Goal: Information Seeking & Learning: Learn about a topic

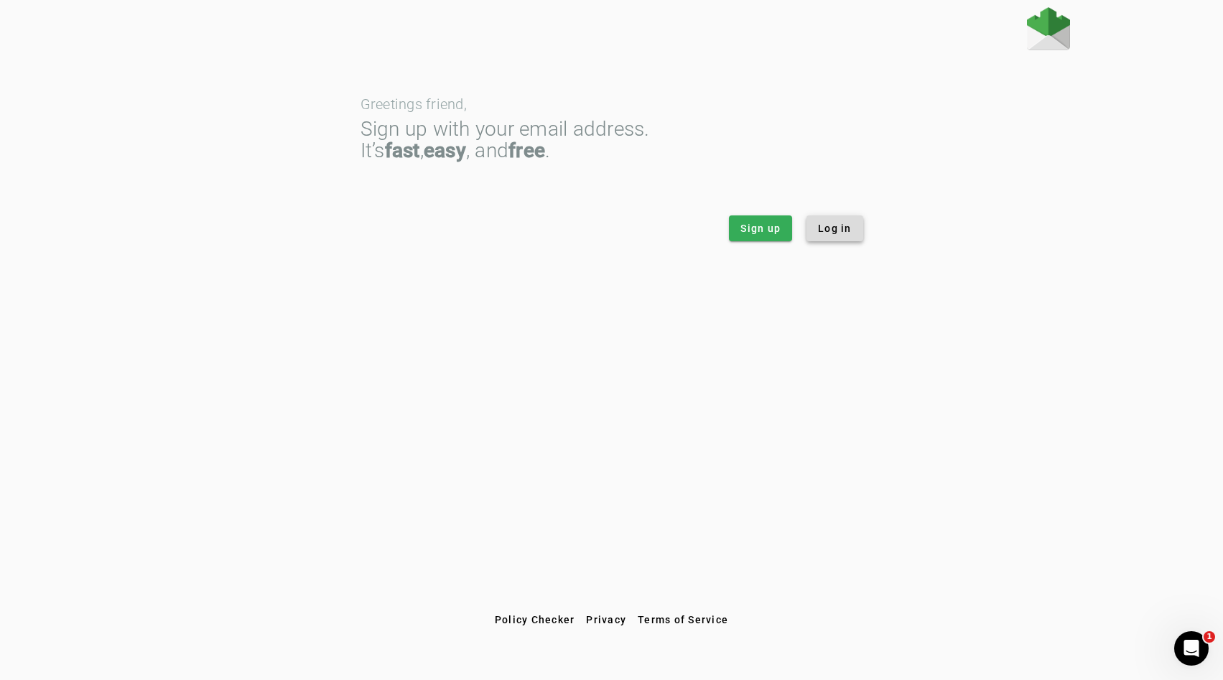
click at [838, 230] on span "Log in" at bounding box center [835, 228] width 34 height 14
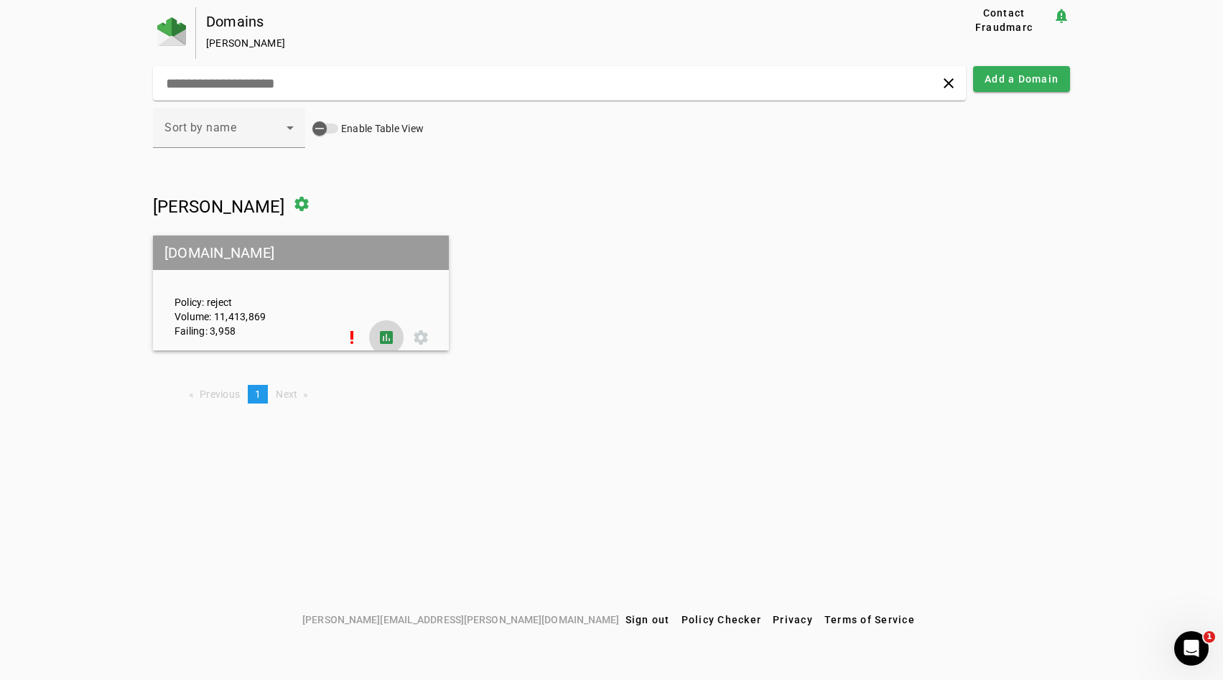
click at [381, 340] on span at bounding box center [386, 337] width 34 height 34
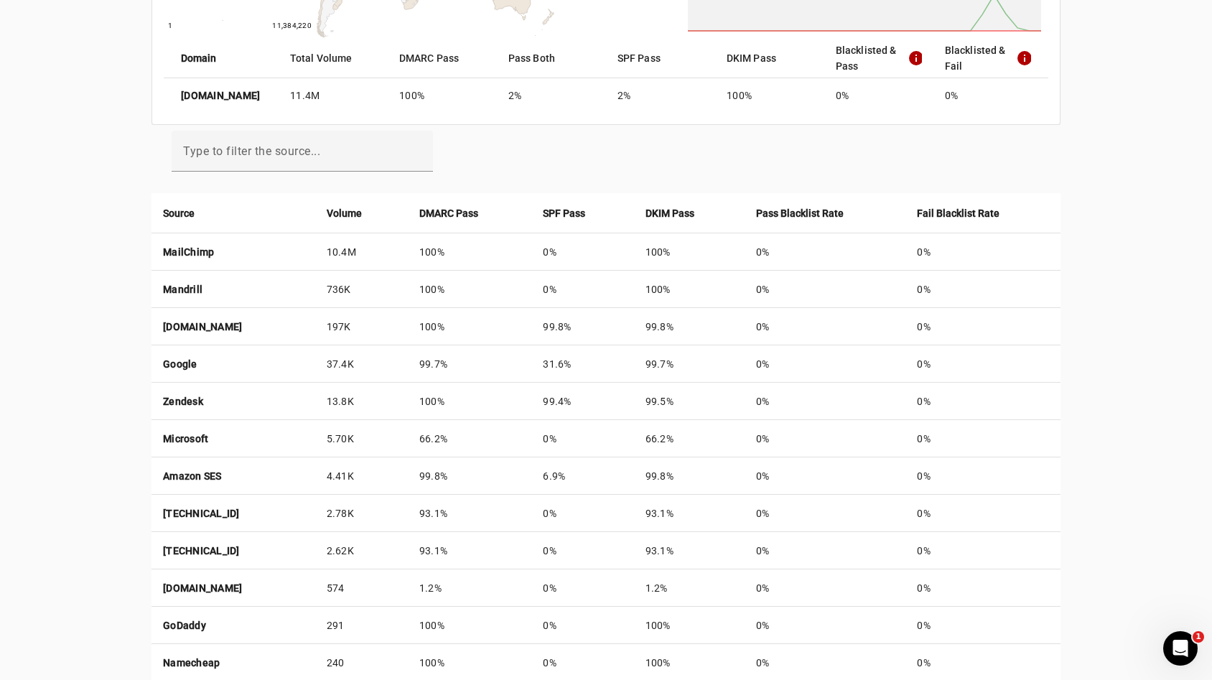
scroll to position [386, 0]
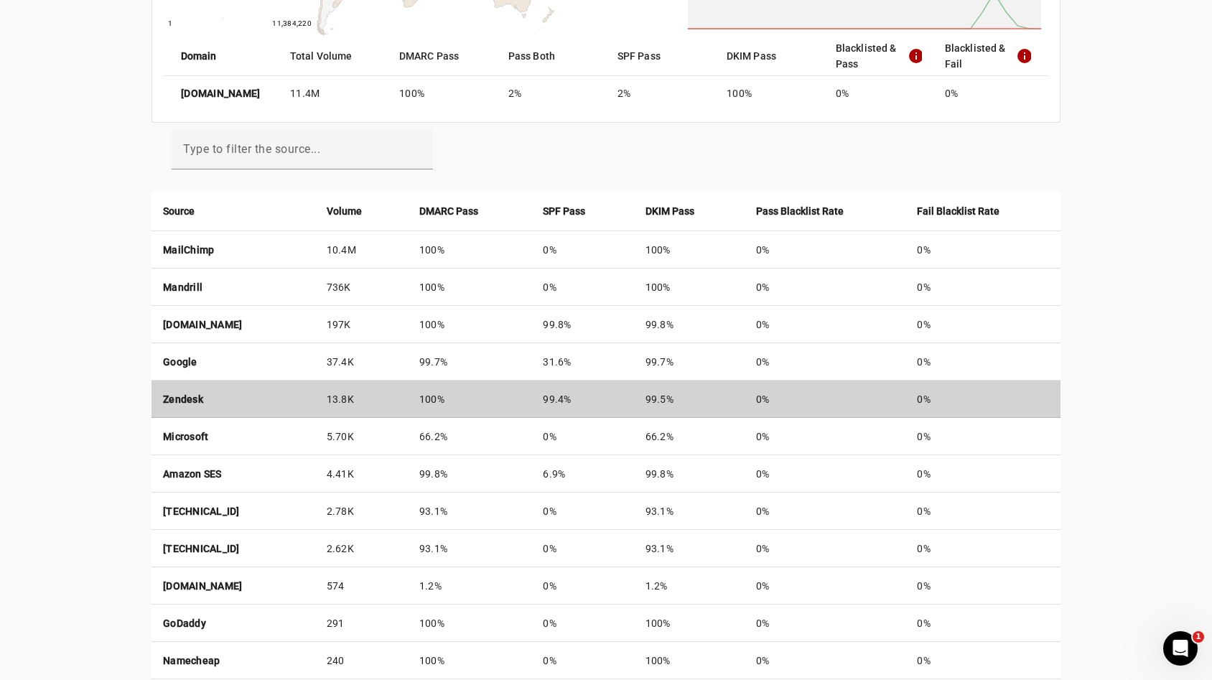
click at [531, 393] on td "100%" at bounding box center [469, 398] width 123 height 37
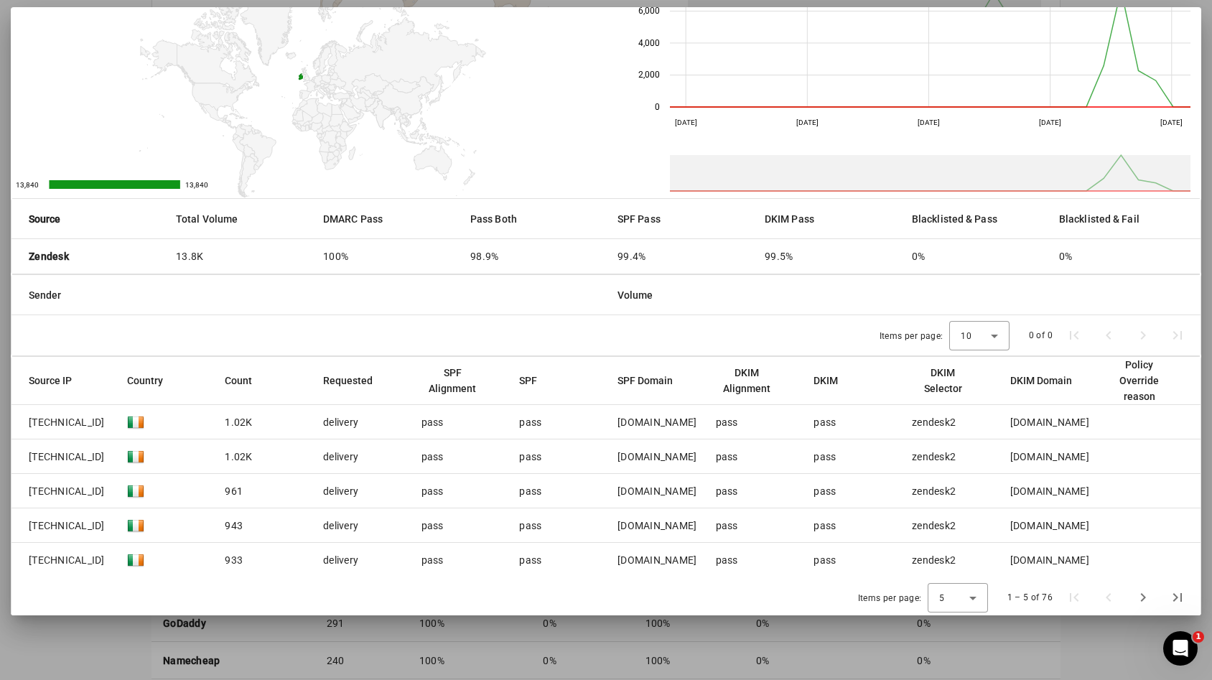
scroll to position [79, 0]
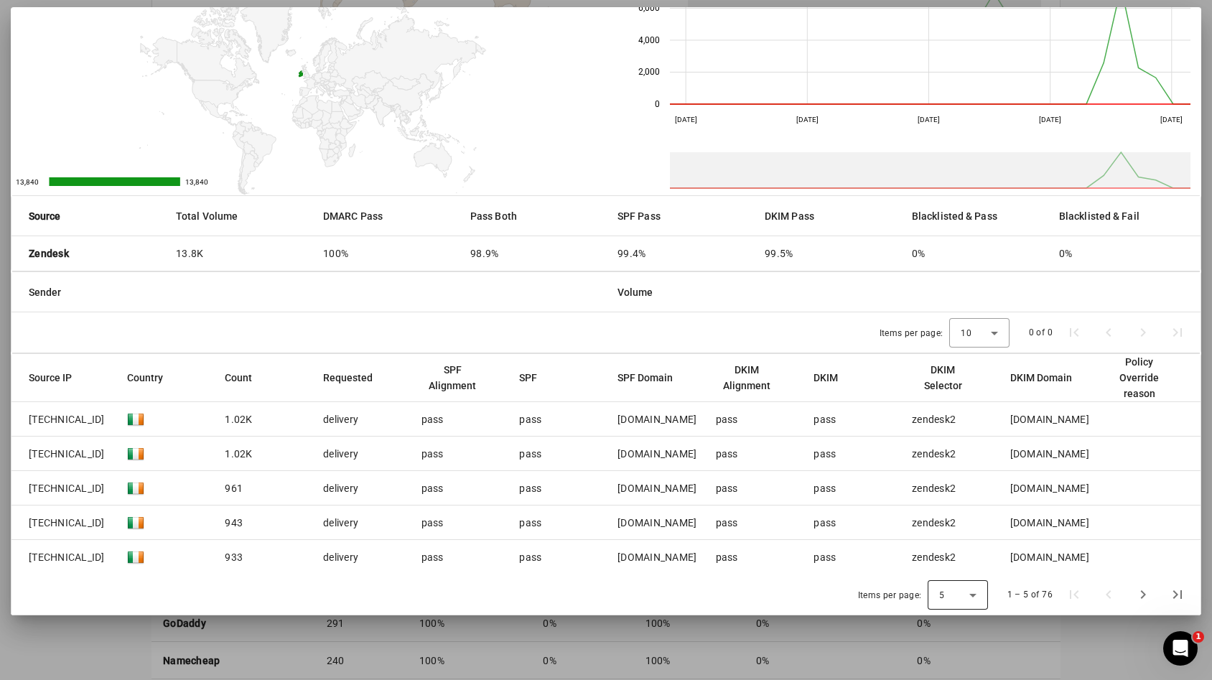
click at [964, 588] on icon at bounding box center [972, 595] width 17 height 17
click at [958, 562] on mat-option "50" at bounding box center [952, 556] width 60 height 34
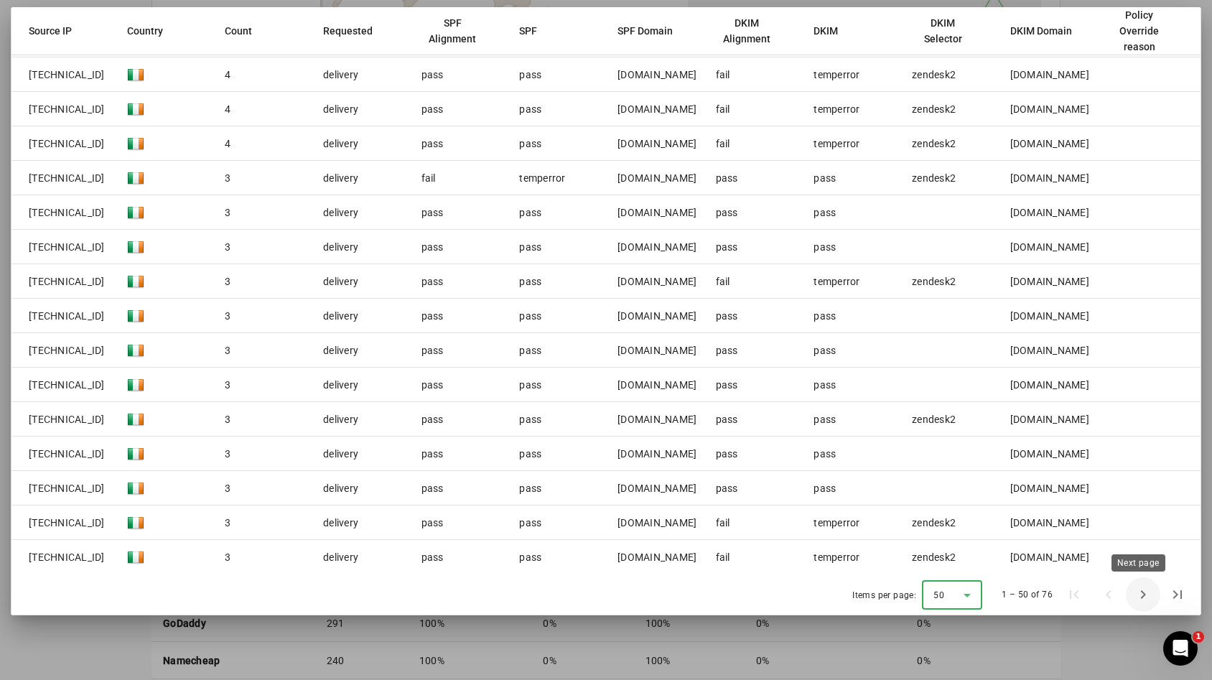
click at [1139, 596] on span "Next page" at bounding box center [1143, 594] width 34 height 34
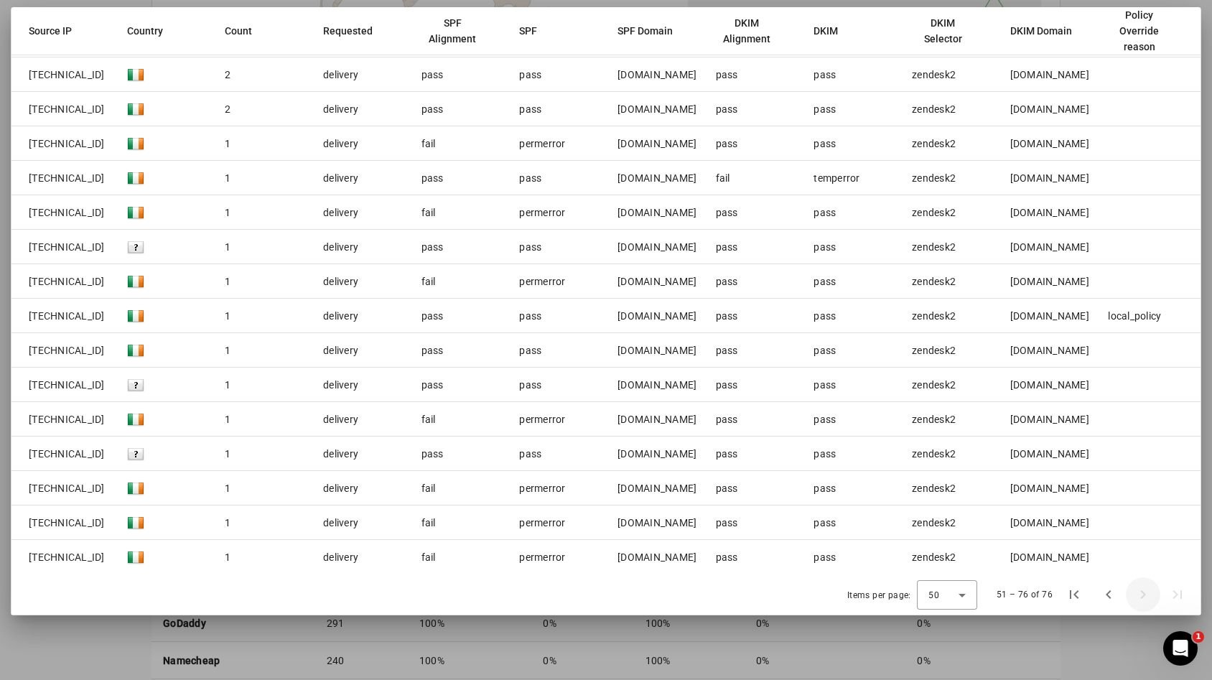
scroll to position [803, 0]
click at [1139, 596] on div "51 – 76 of 76" at bounding box center [1090, 594] width 209 height 34
click at [1109, 594] on span "Previous page" at bounding box center [1108, 594] width 34 height 34
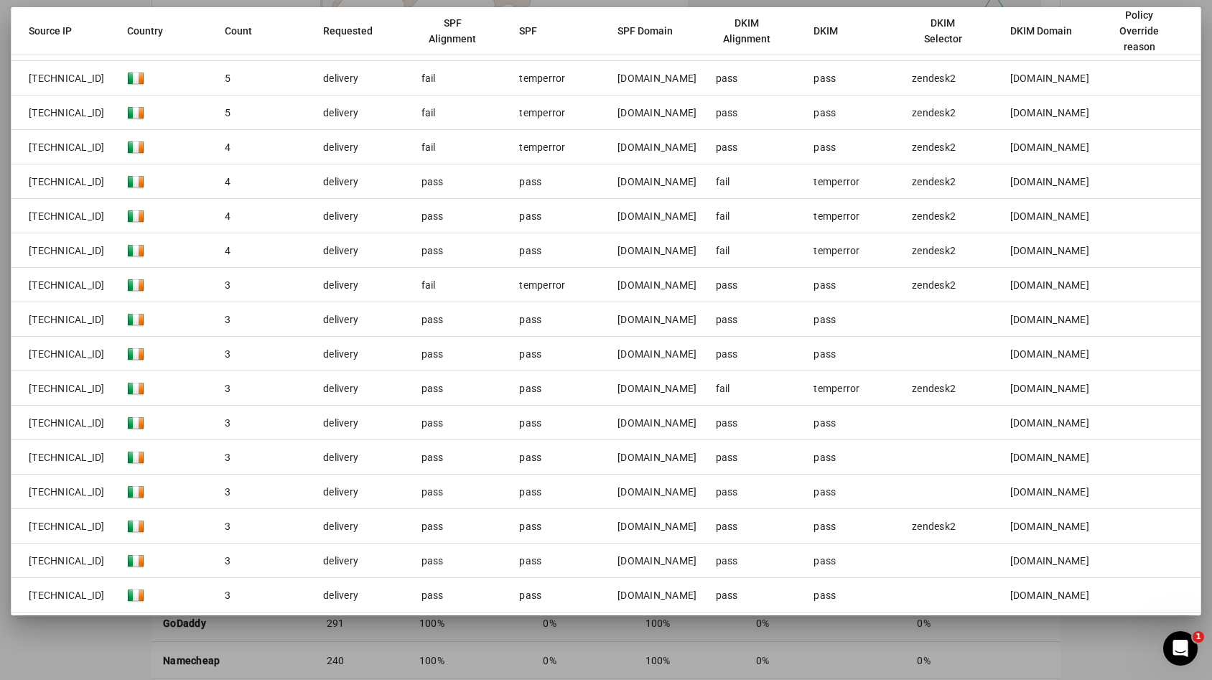
scroll to position [1630, 0]
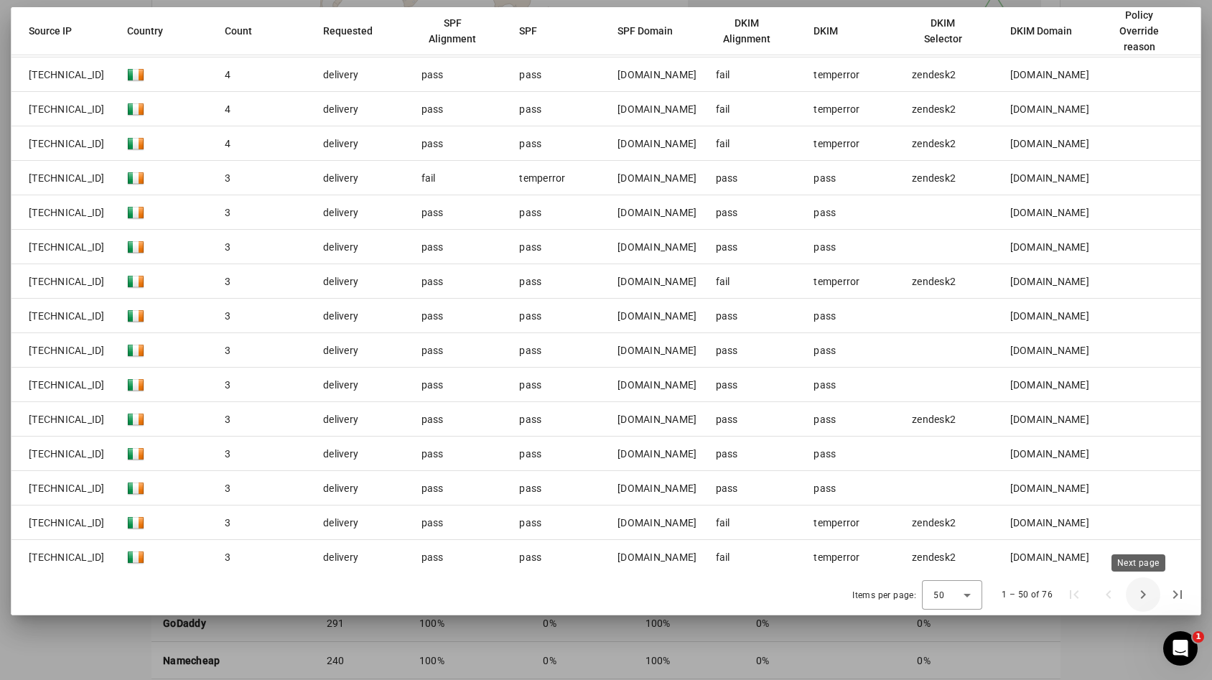
click at [1136, 596] on span "Next page" at bounding box center [1143, 594] width 34 height 34
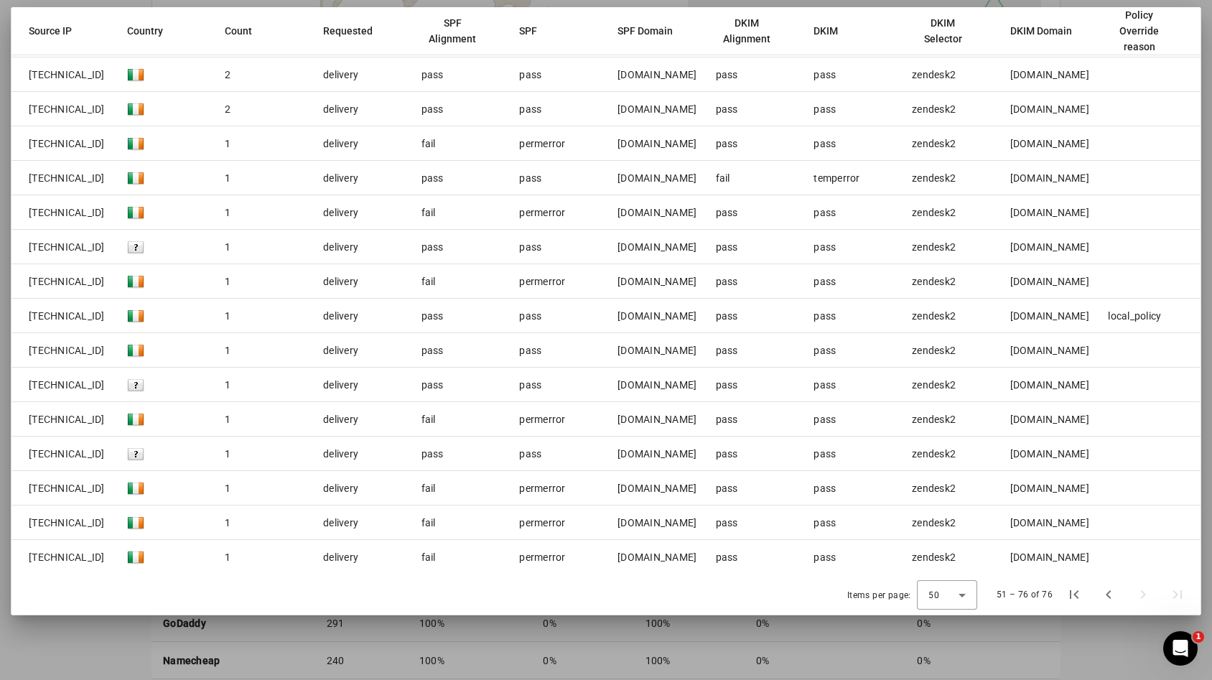
click at [496, 291] on mat-cell "fail" at bounding box center [459, 281] width 98 height 34
click at [511, 275] on mat-cell "permerror" at bounding box center [557, 281] width 98 height 34
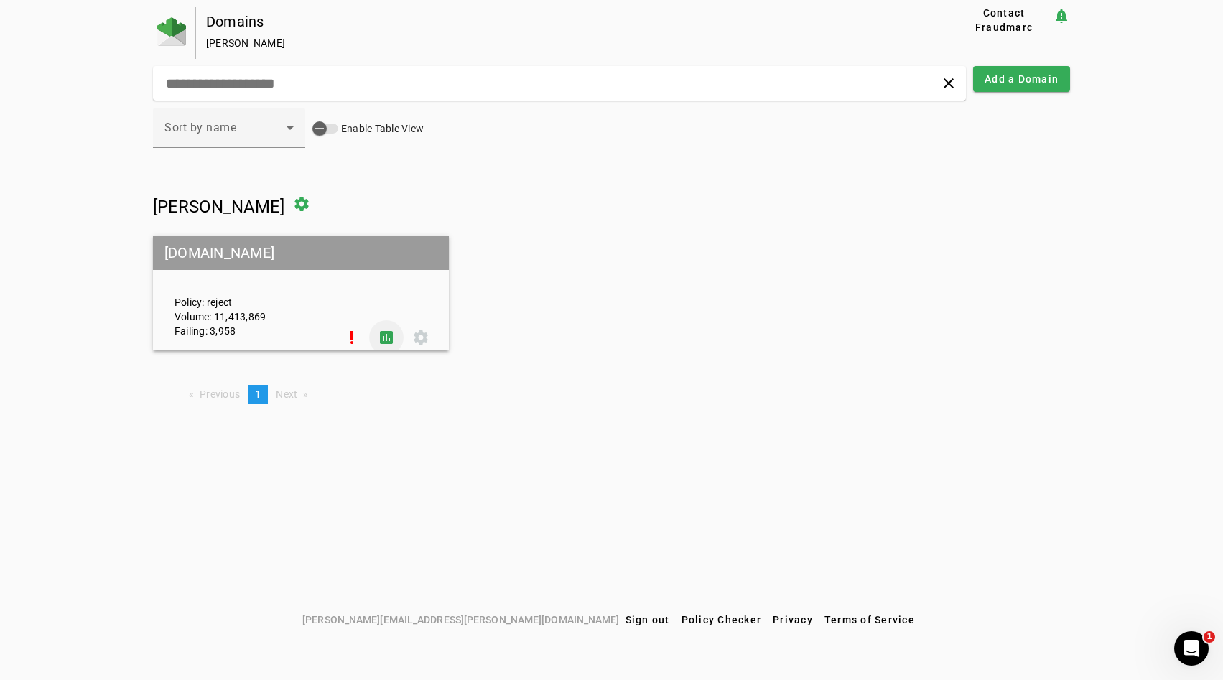
click at [377, 328] on span at bounding box center [386, 337] width 34 height 34
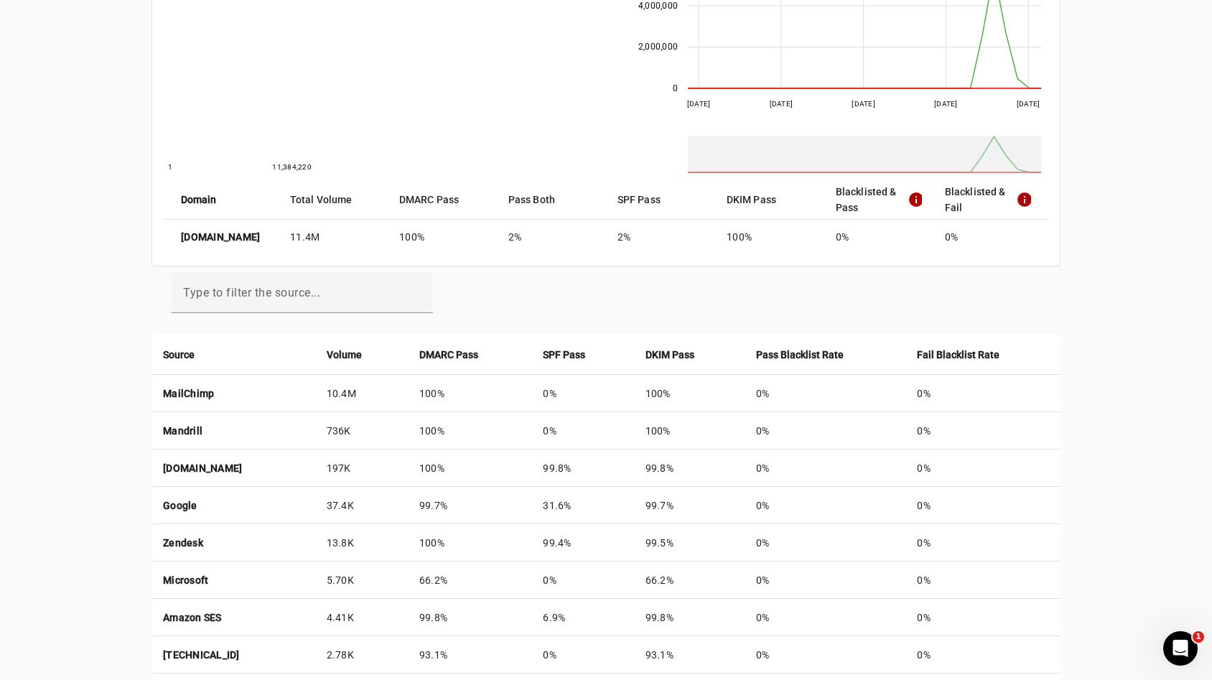
scroll to position [324, 0]
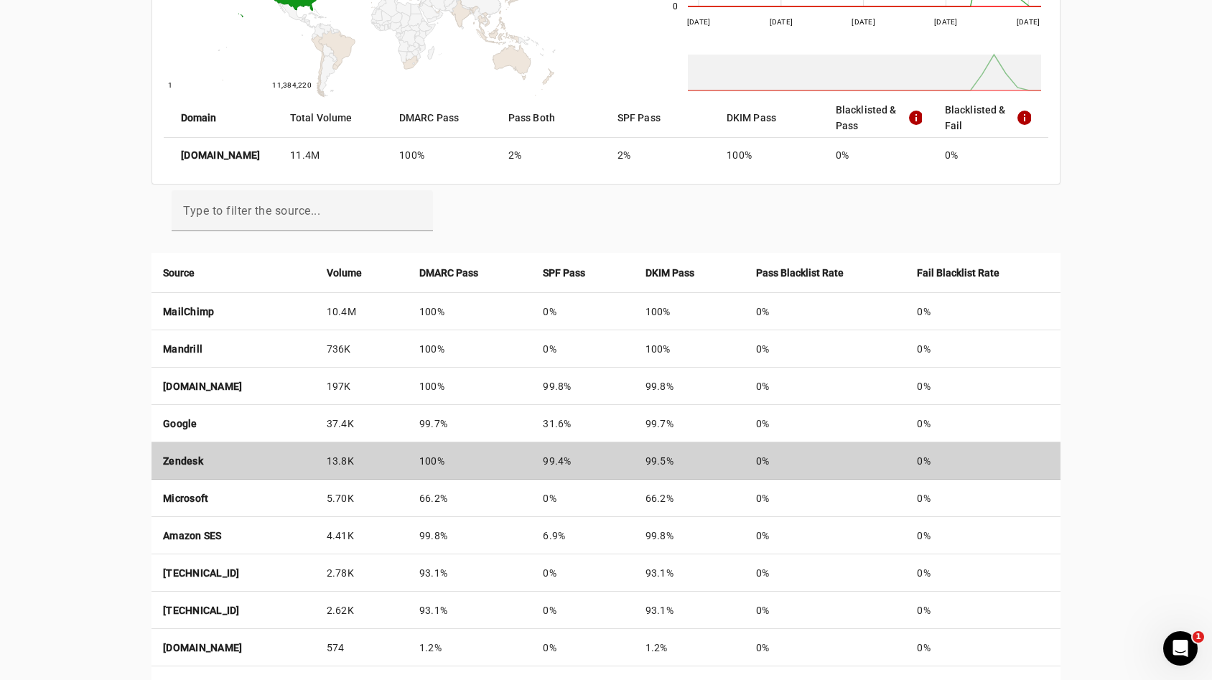
click at [315, 472] on td "Zendesk" at bounding box center [233, 460] width 164 height 37
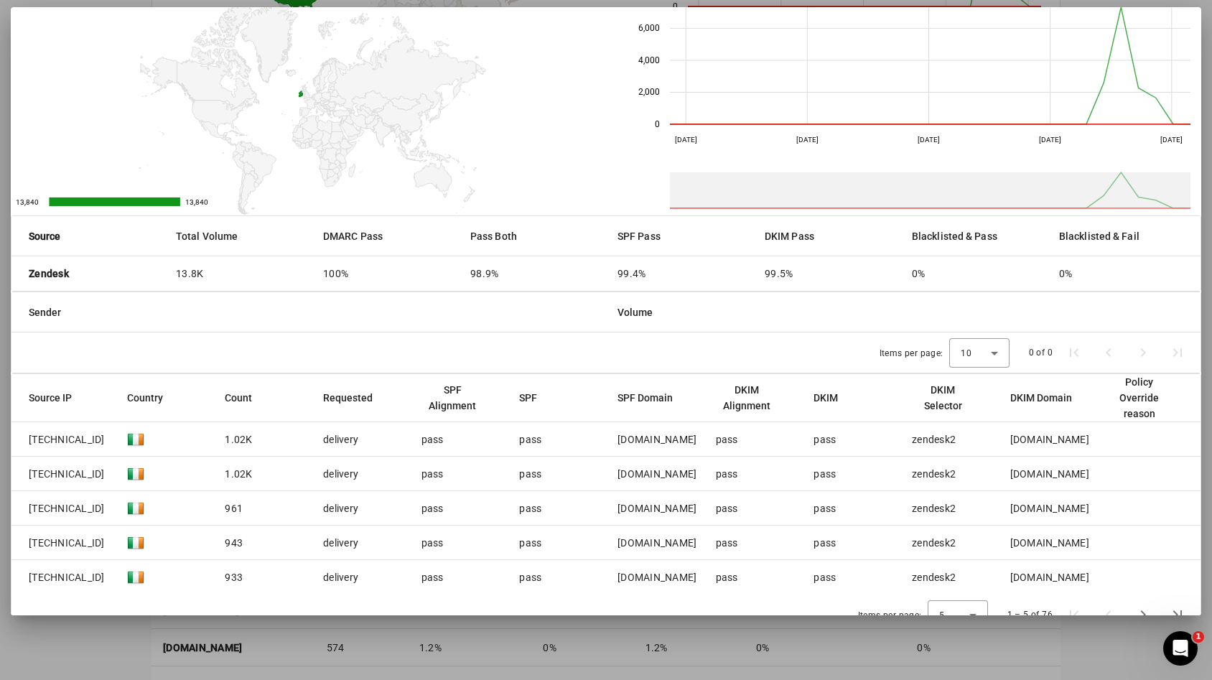
scroll to position [79, 0]
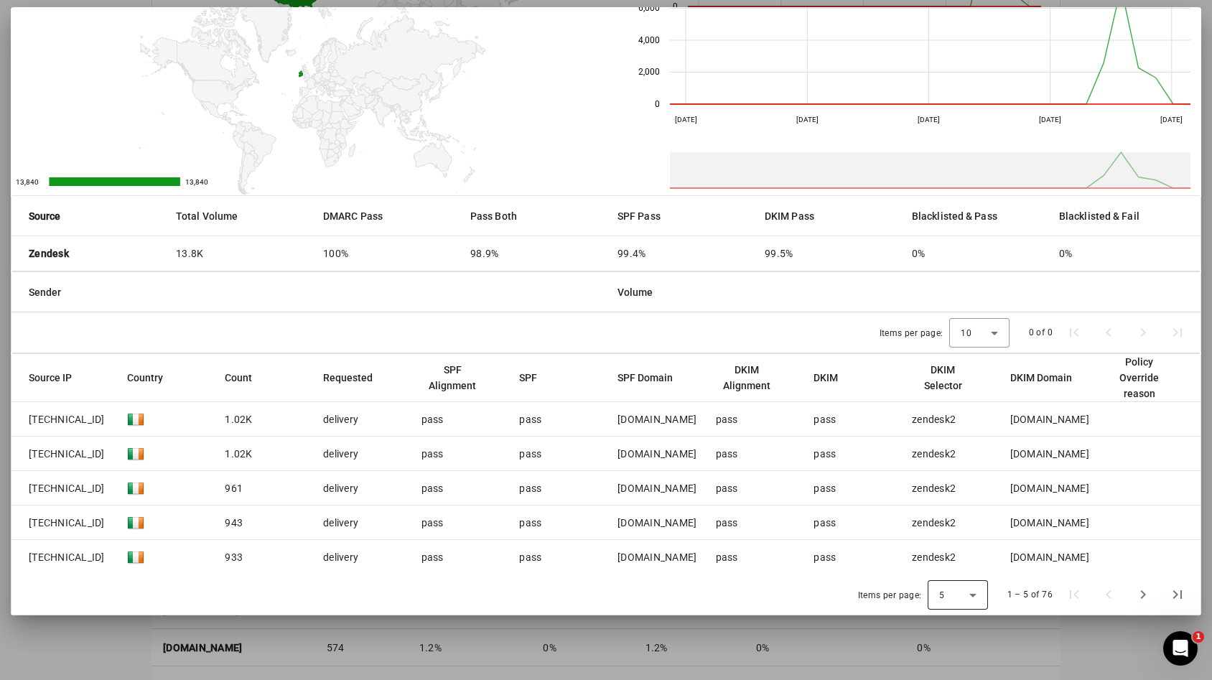
click at [940, 594] on div "5" at bounding box center [954, 595] width 30 height 13
click at [952, 550] on mat-option "50" at bounding box center [952, 556] width 60 height 34
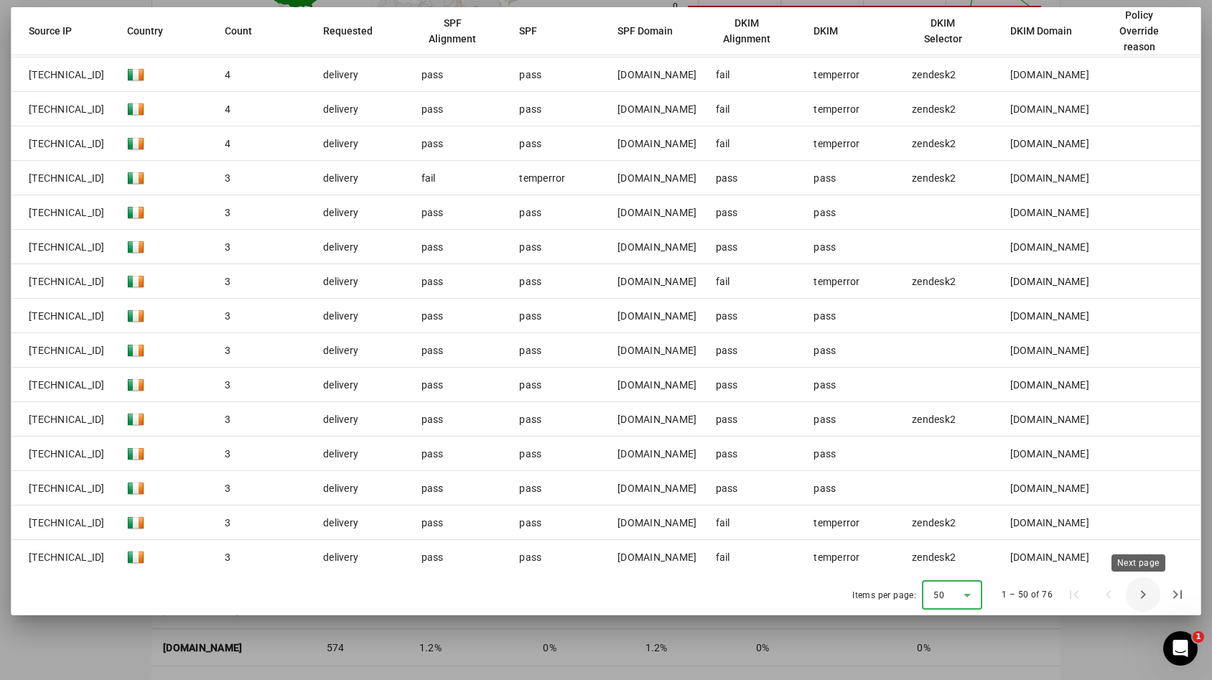
click at [1141, 595] on span "Next page" at bounding box center [1143, 594] width 34 height 34
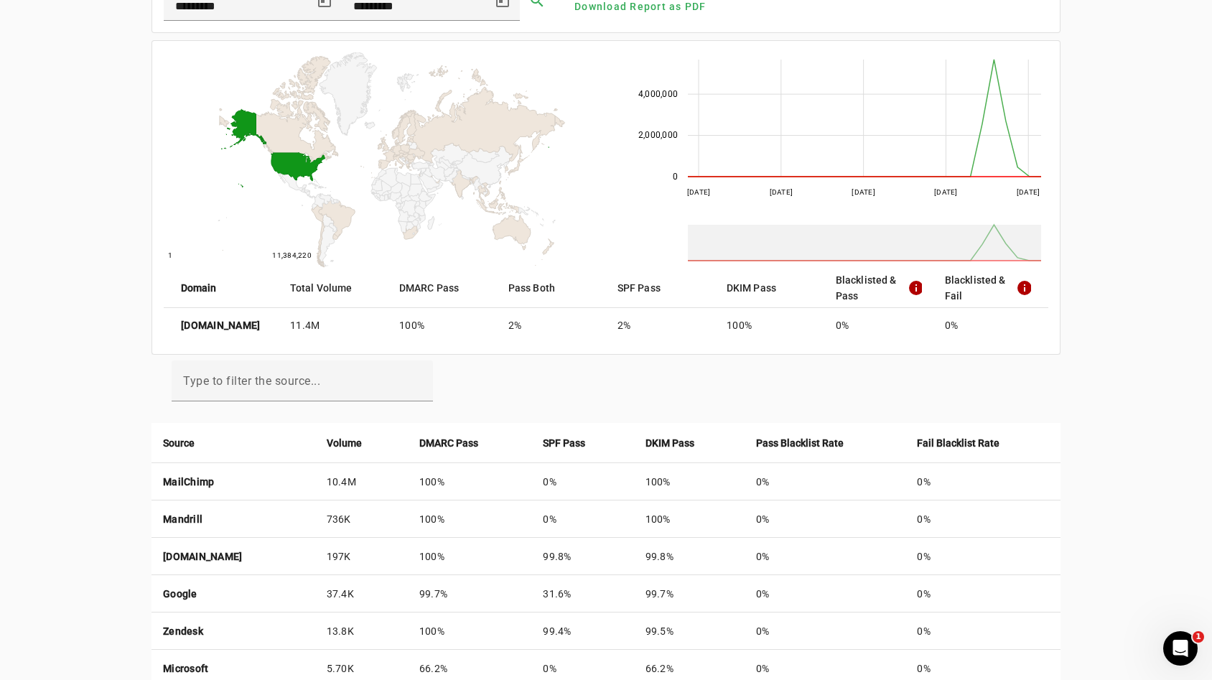
scroll to position [0, 0]
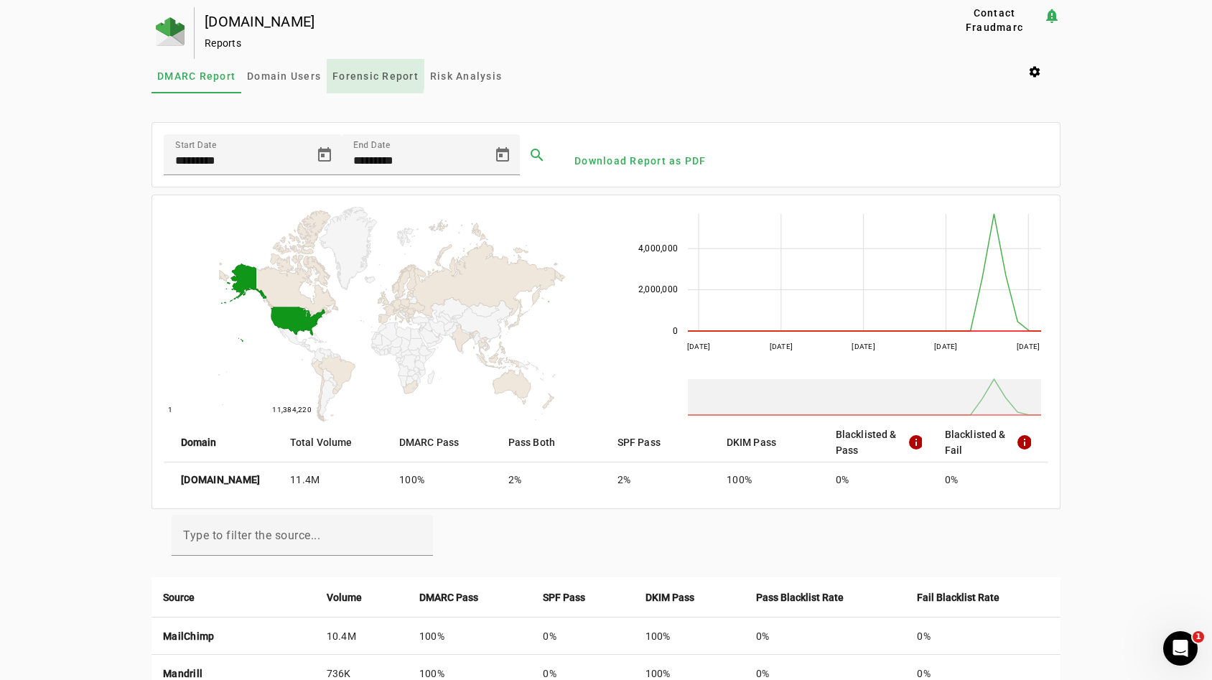
click at [350, 73] on span "Forensic Report" at bounding box center [375, 76] width 86 height 10
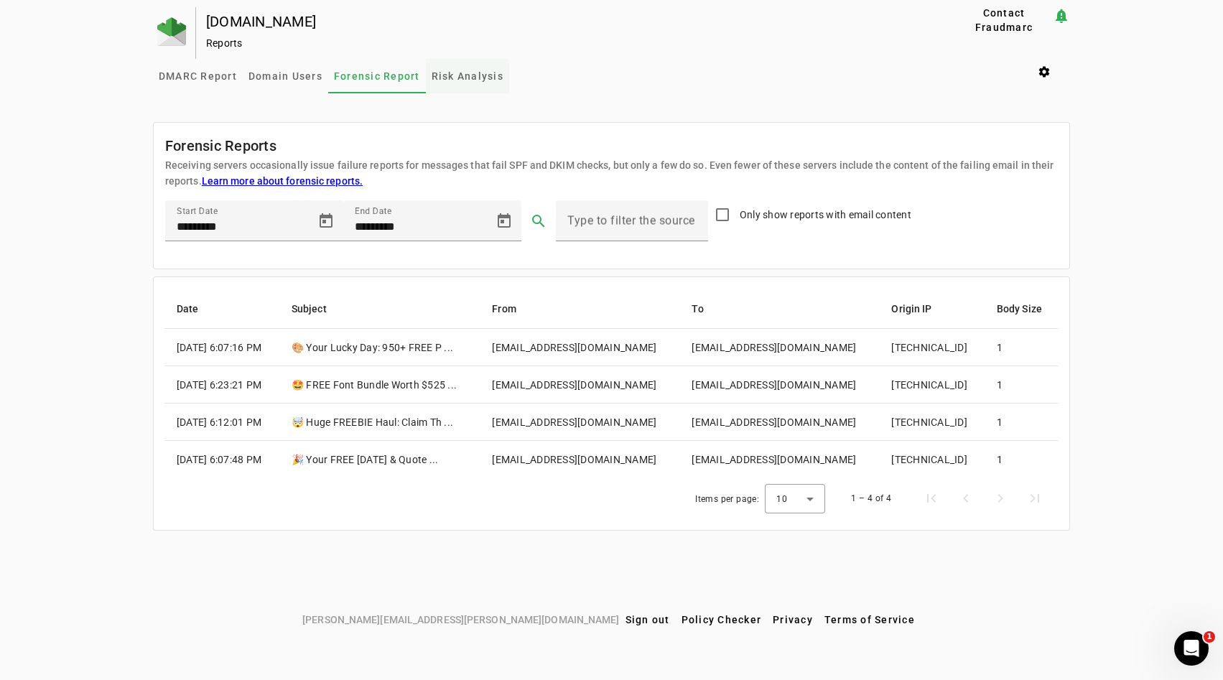
click at [460, 83] on span "Risk Analysis" at bounding box center [467, 76] width 72 height 34
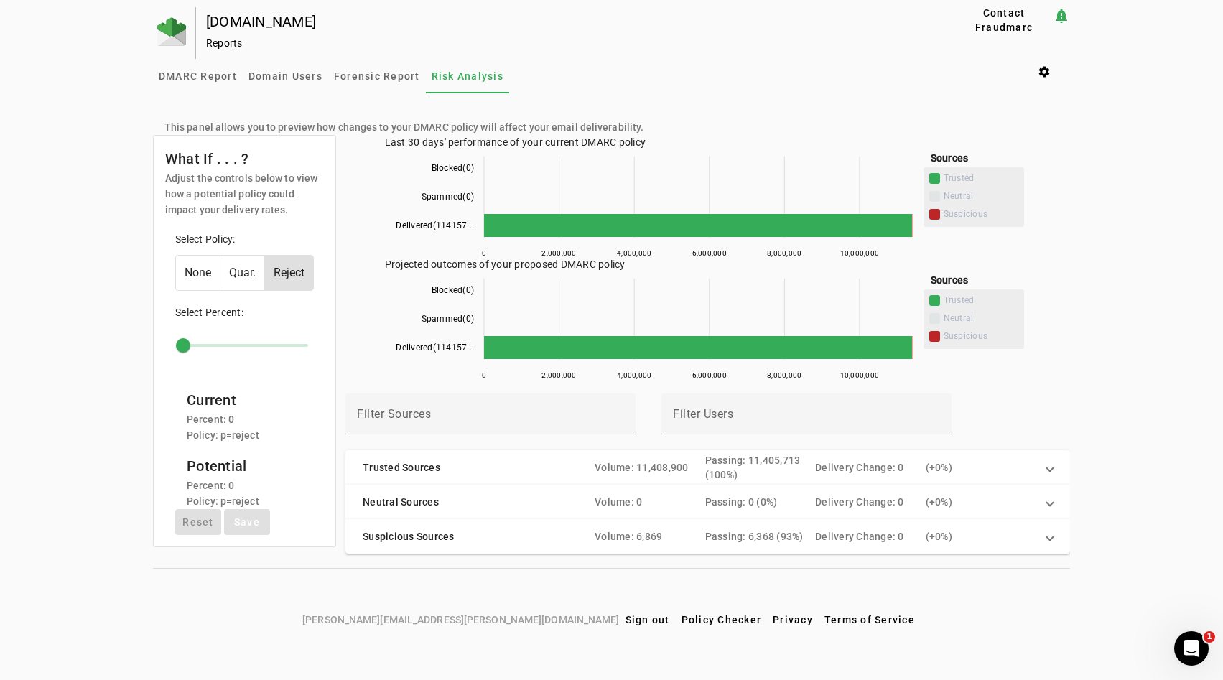
click at [1052, 473] on mat-expansion-panel-header "Trusted Sources Volume: 11,408,900 Passing: 11,405,713 (100%) Delivery Change: …" at bounding box center [707, 467] width 724 height 34
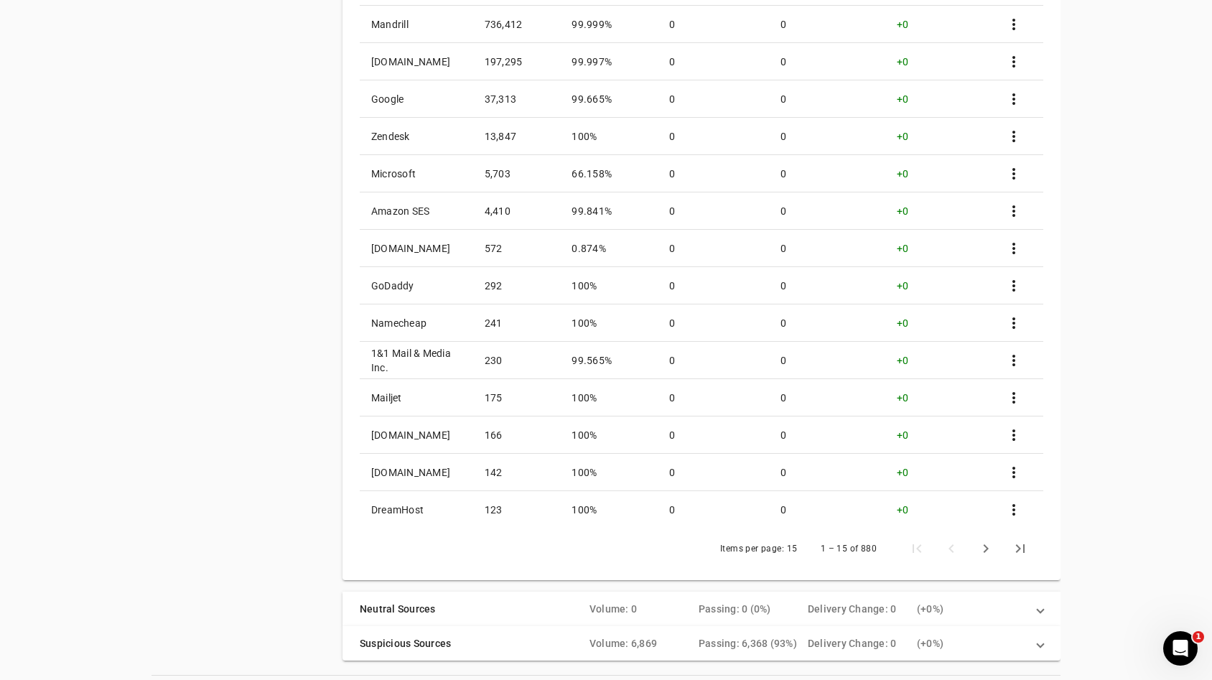
scroll to position [593, 0]
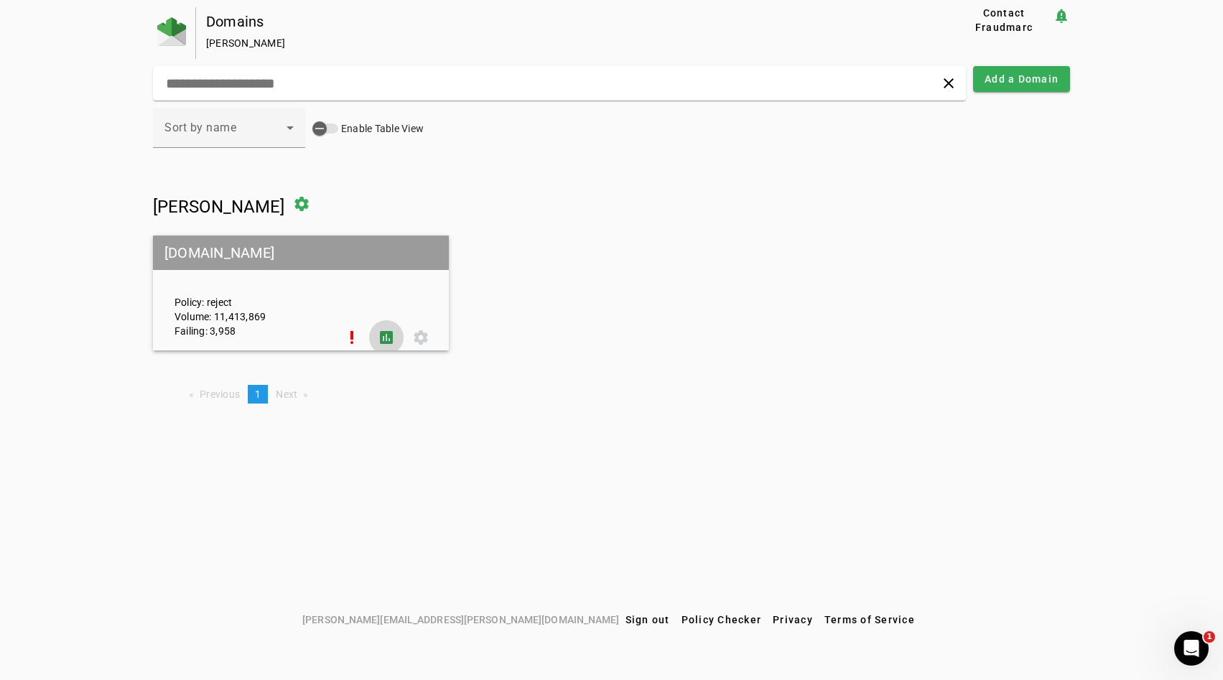
click at [385, 334] on span at bounding box center [386, 337] width 34 height 34
click at [375, 343] on span at bounding box center [386, 337] width 34 height 34
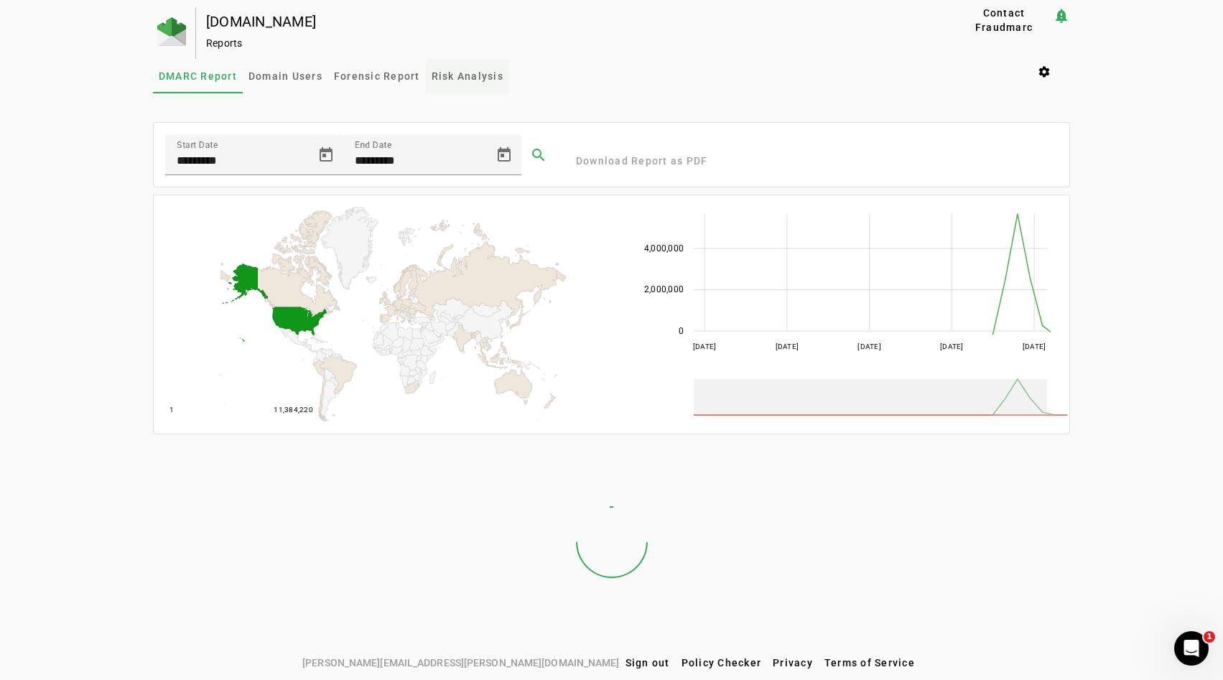
click at [436, 71] on span "Risk Analysis" at bounding box center [467, 76] width 72 height 10
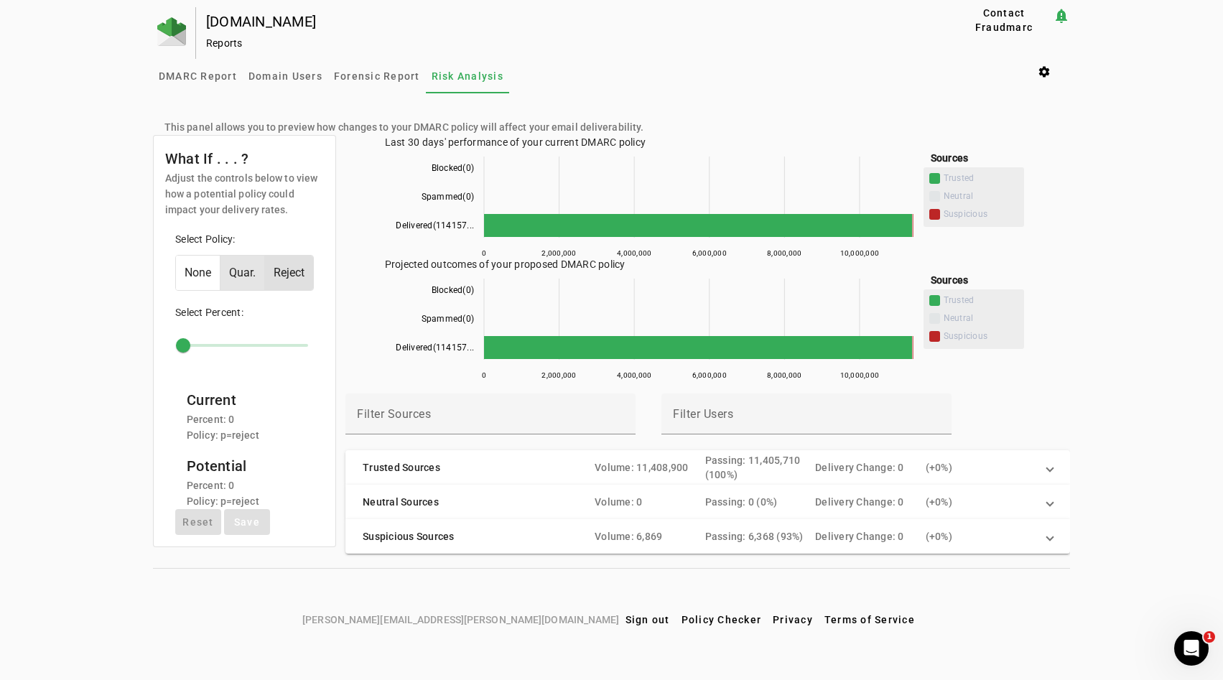
click at [242, 288] on span "Quar." at bounding box center [242, 273] width 44 height 34
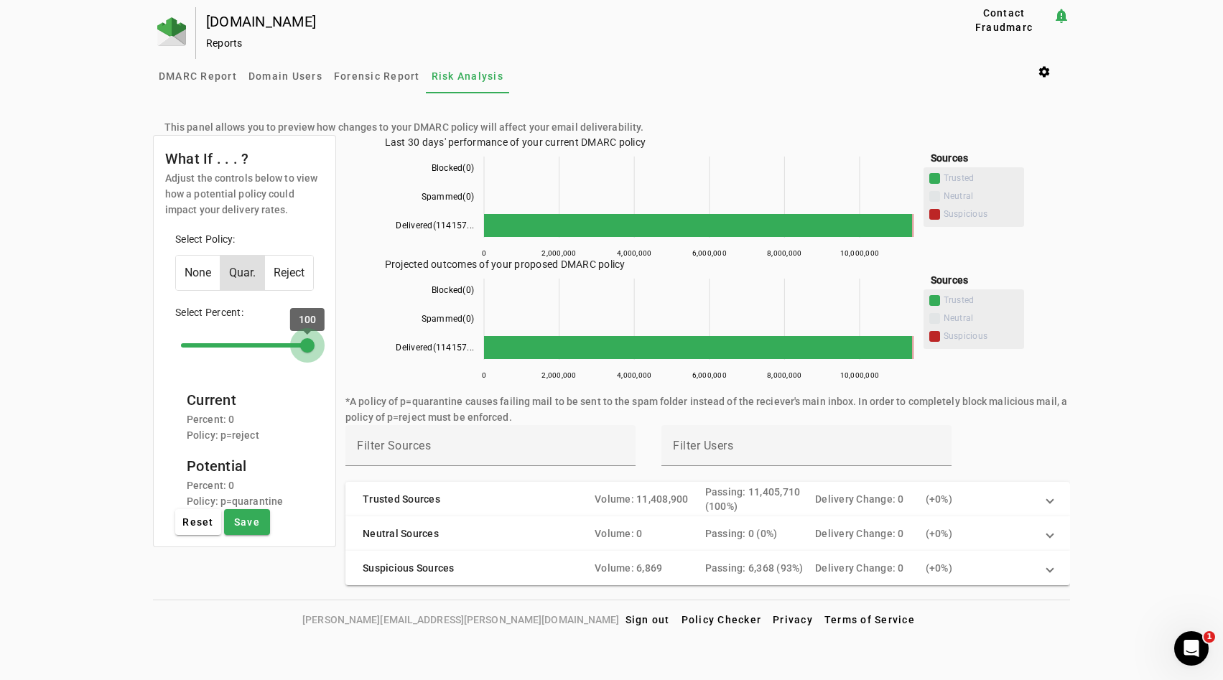
type input "*"
drag, startPoint x: 182, startPoint y: 342, endPoint x: 142, endPoint y: 359, distance: 43.1
click at [166, 359] on input "range" at bounding box center [244, 346] width 157 height 32
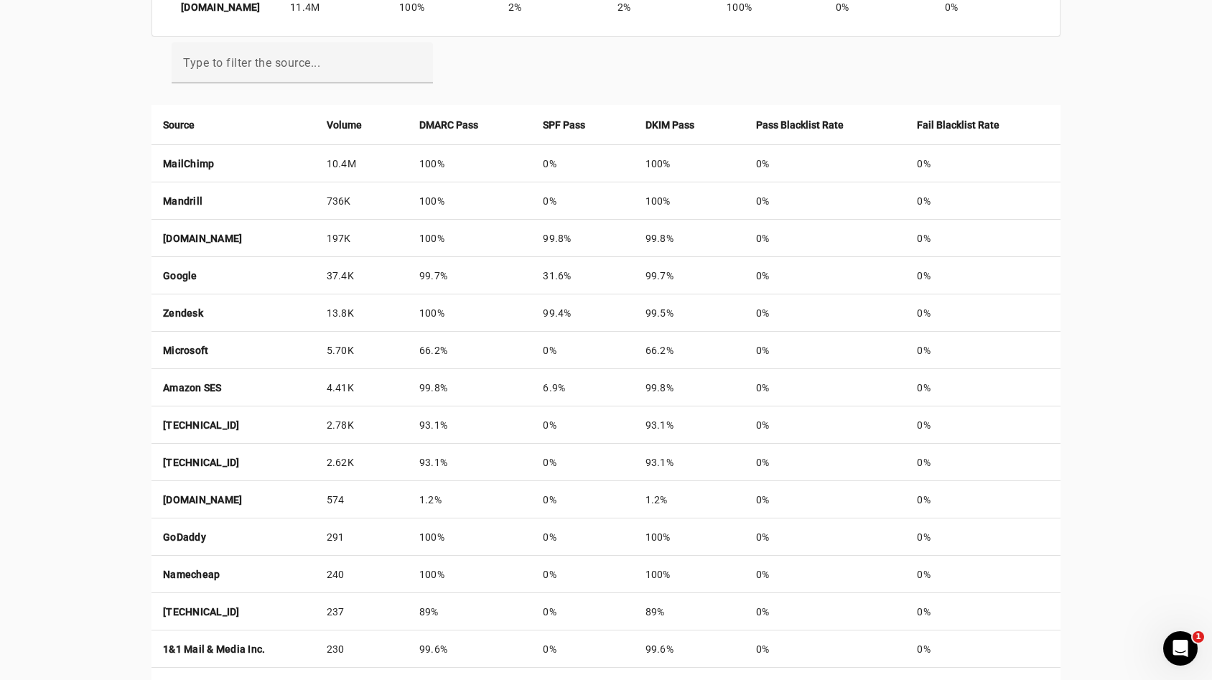
scroll to position [567, 0]
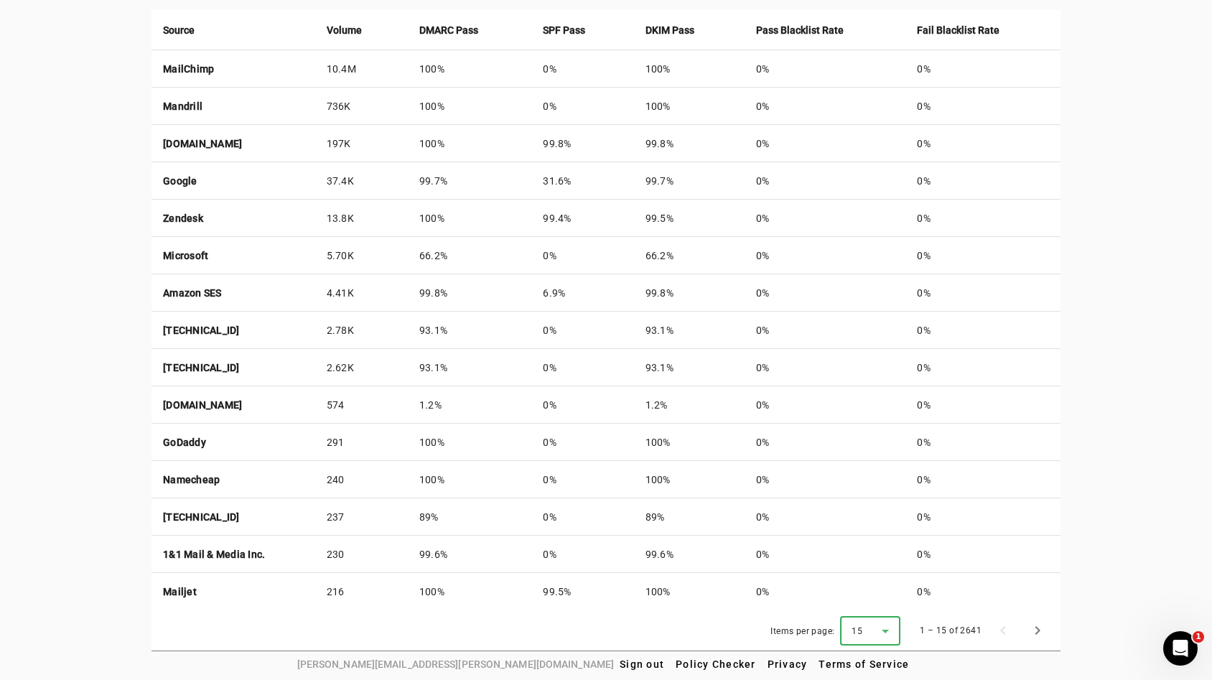
click at [872, 629] on div "15" at bounding box center [866, 631] width 30 height 13
click at [872, 602] on mat-option "50" at bounding box center [876, 591] width 60 height 34
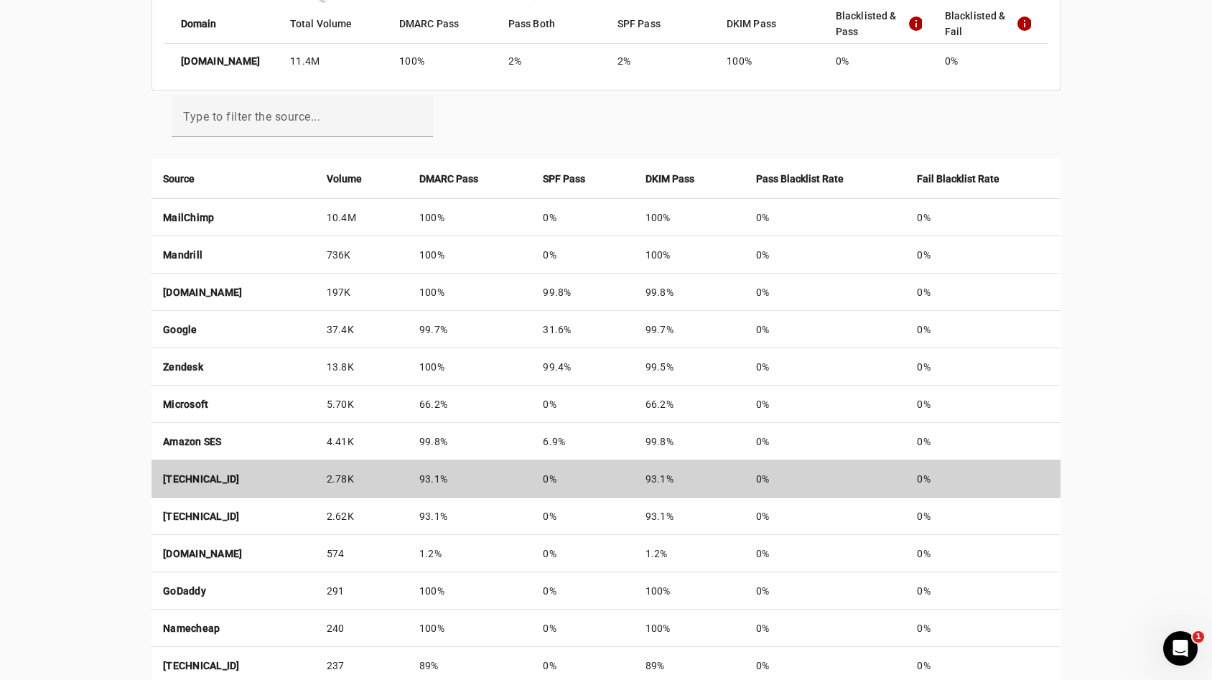
scroll to position [417, 0]
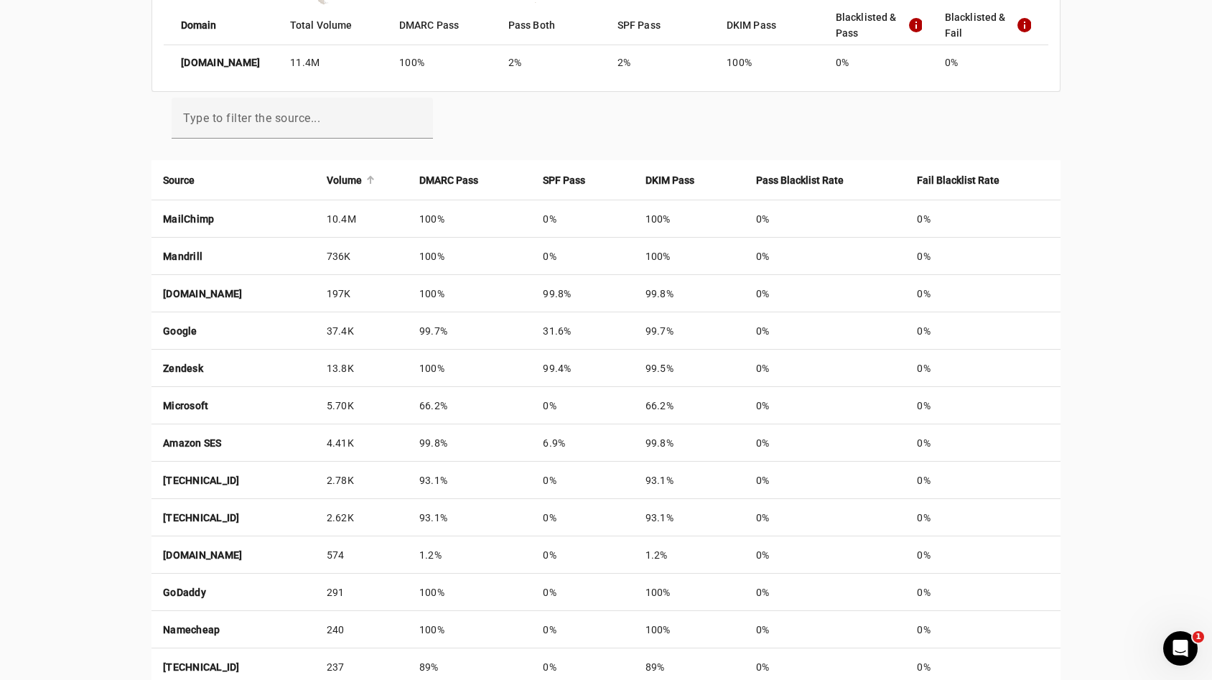
click at [375, 178] on div at bounding box center [370, 180] width 9 height 9
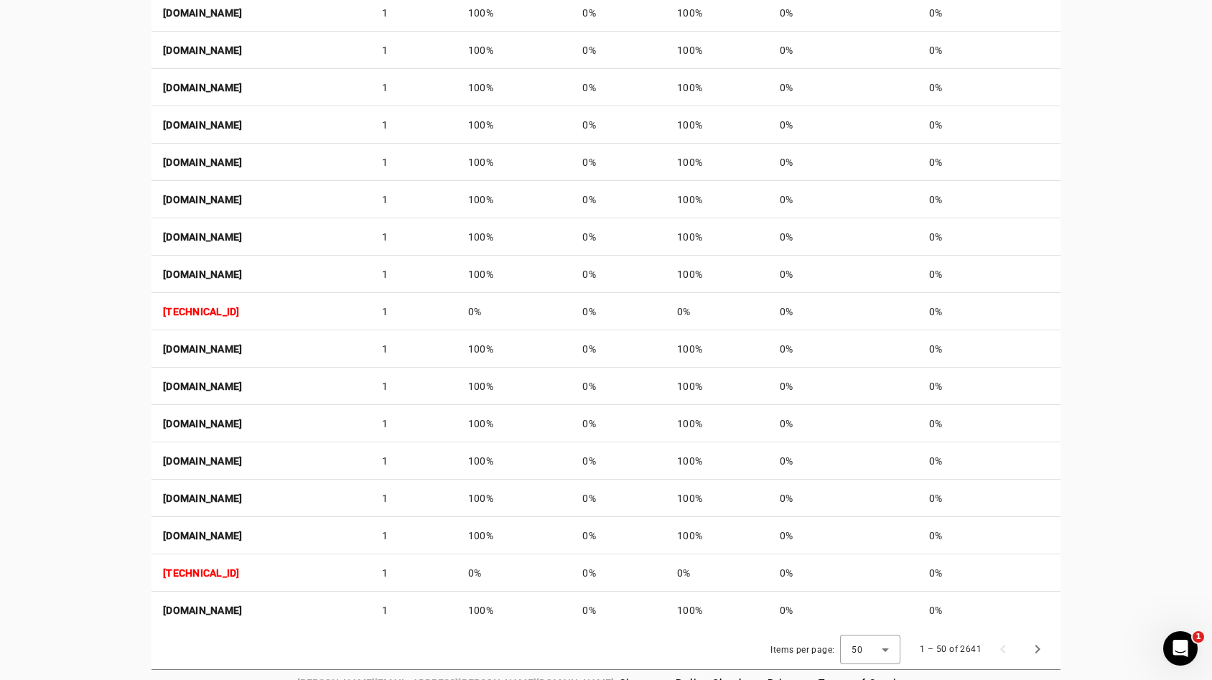
scroll to position [1874, 0]
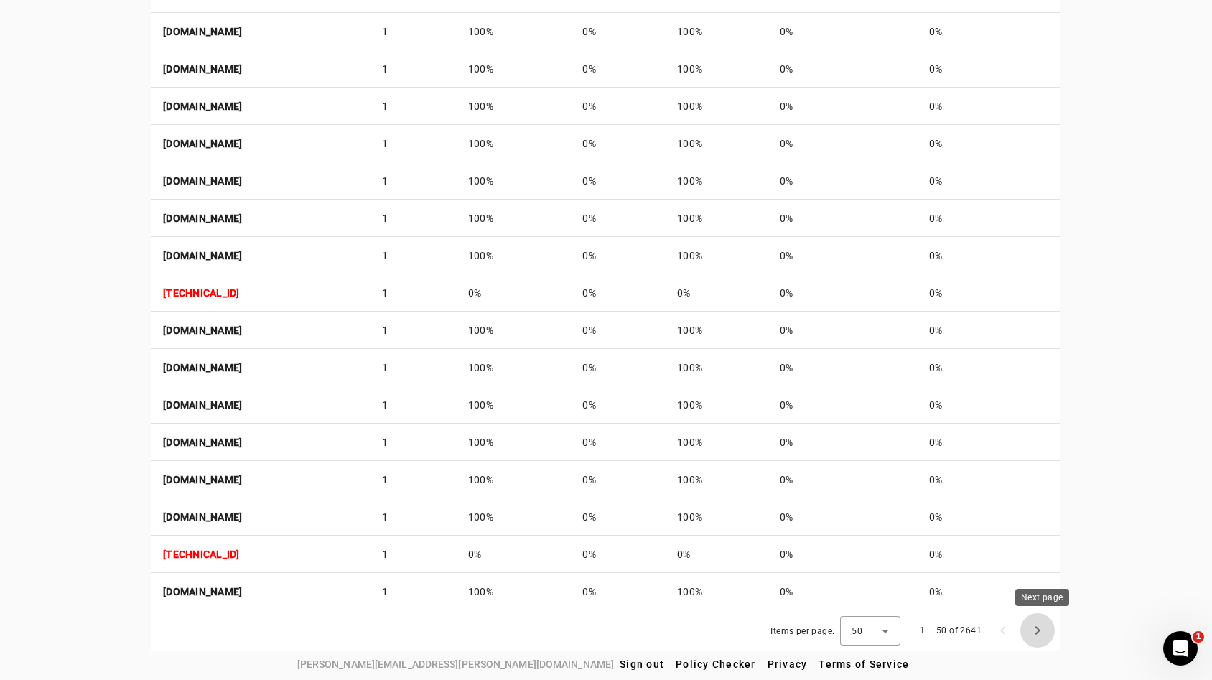
click at [1046, 634] on span "Next page" at bounding box center [1037, 630] width 34 height 34
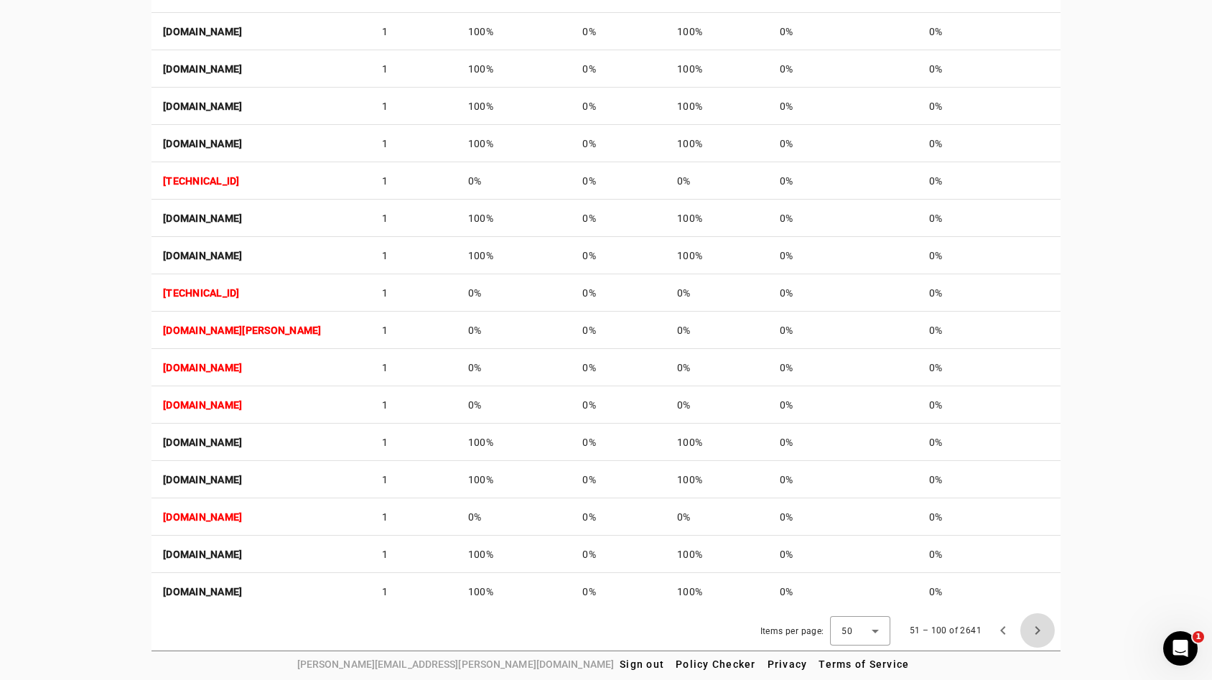
click at [1047, 633] on span "Next page" at bounding box center [1037, 630] width 34 height 34
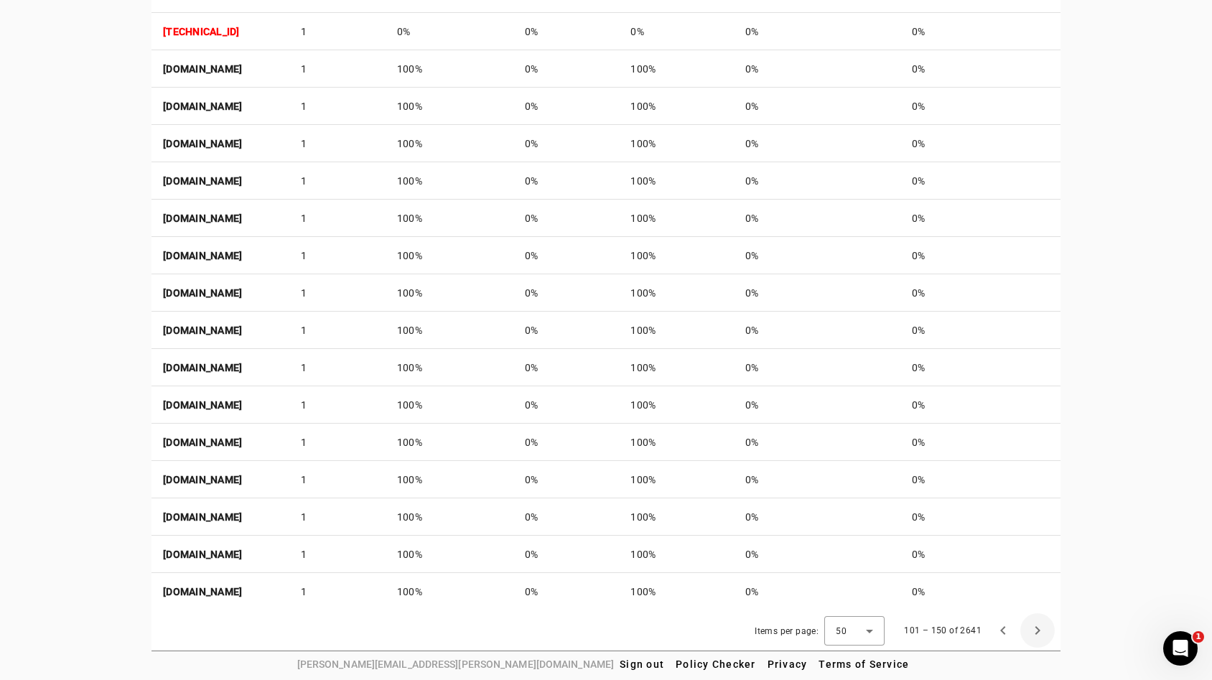
click at [1047, 633] on span "Next page" at bounding box center [1037, 630] width 34 height 34
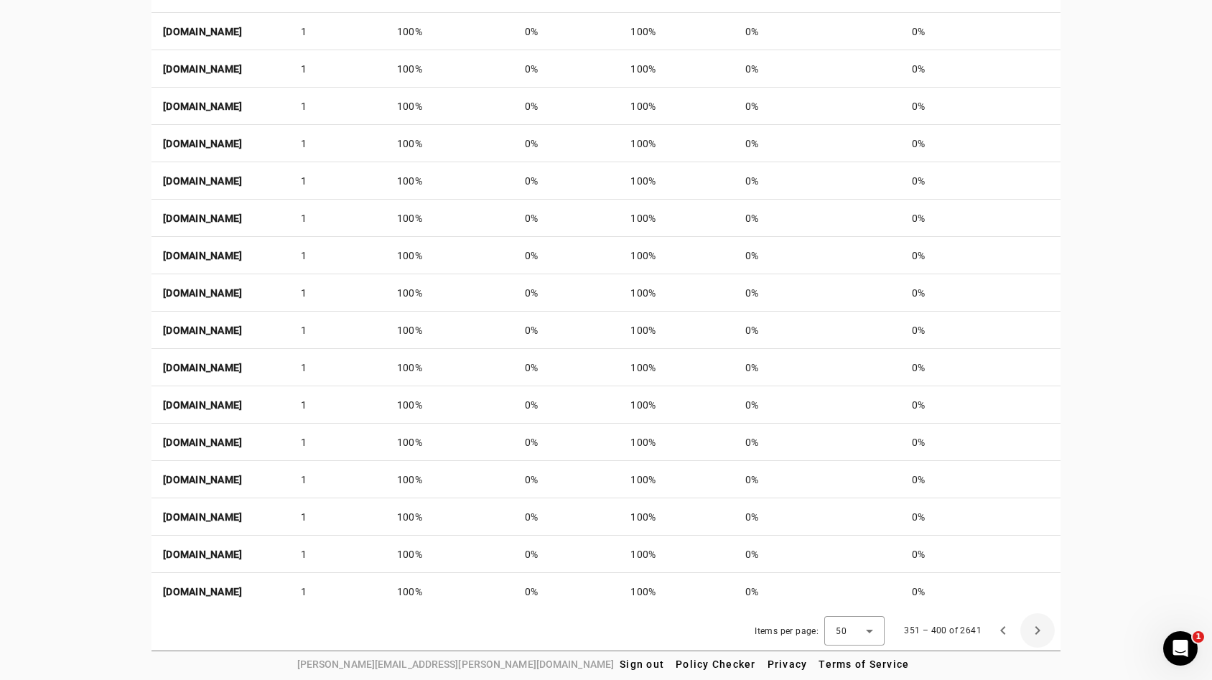
click at [1047, 633] on span "Next page" at bounding box center [1037, 630] width 34 height 34
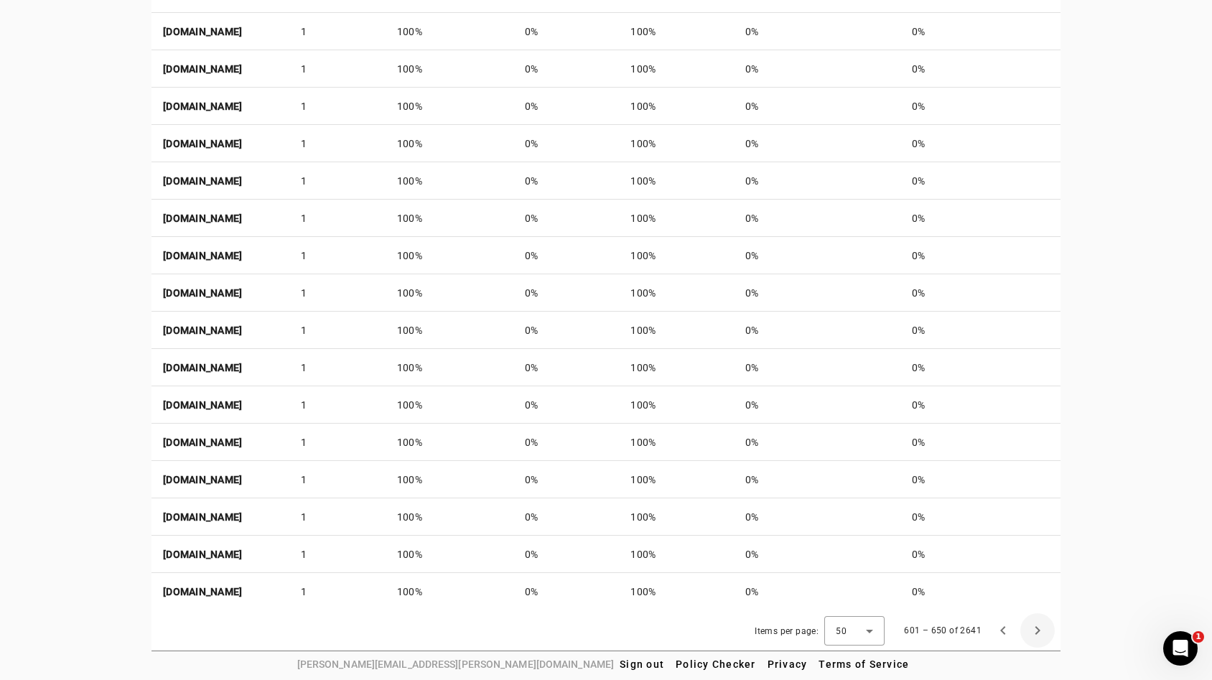
click at [1047, 633] on span "Next page" at bounding box center [1037, 630] width 34 height 34
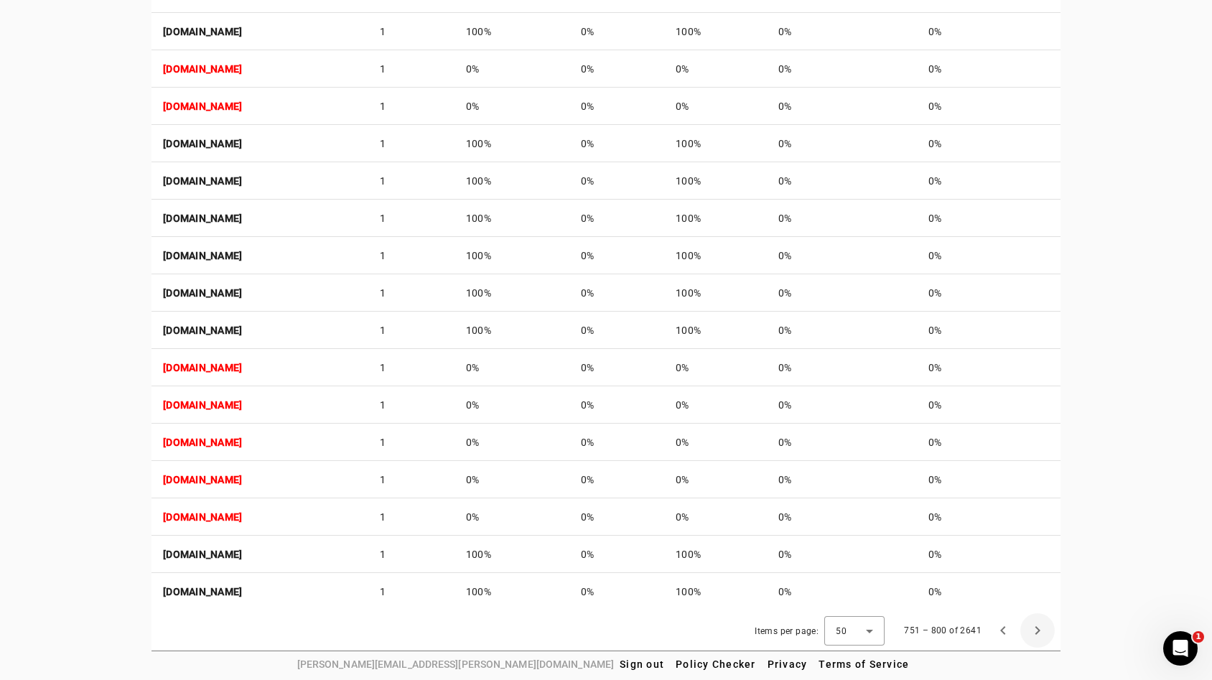
click at [1047, 633] on span "Next page" at bounding box center [1037, 630] width 34 height 34
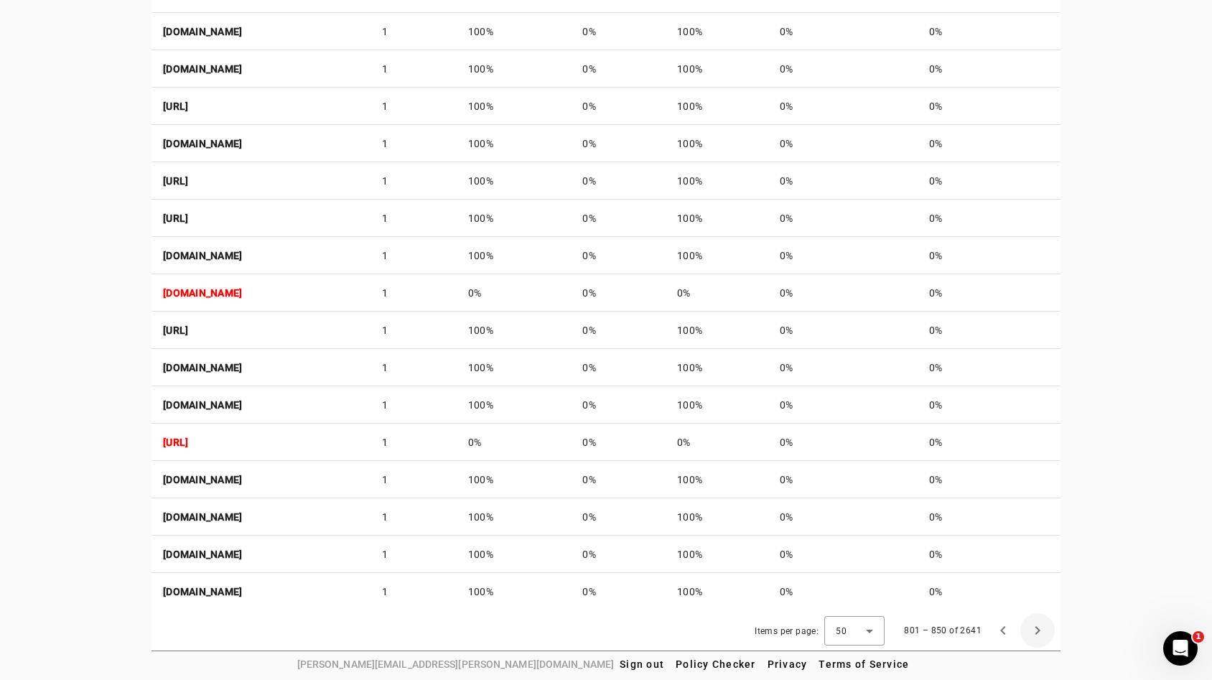
click at [1047, 633] on span "Next page" at bounding box center [1037, 630] width 34 height 34
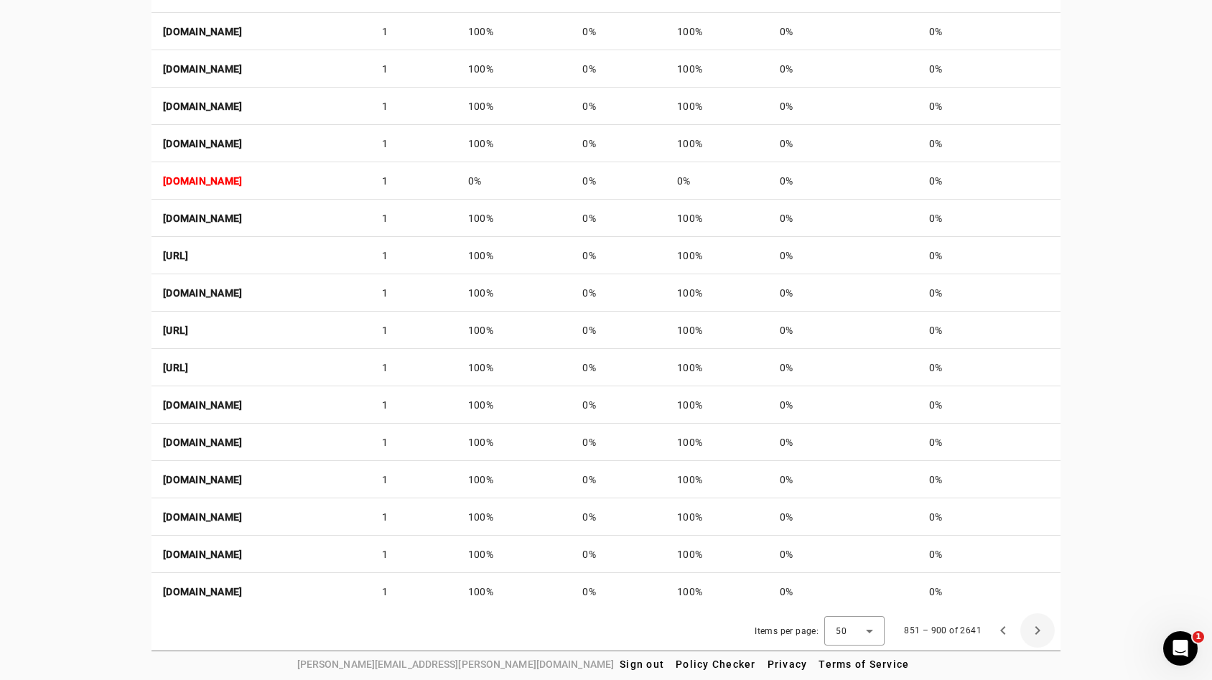
click at [1047, 633] on span "Next page" at bounding box center [1037, 630] width 34 height 34
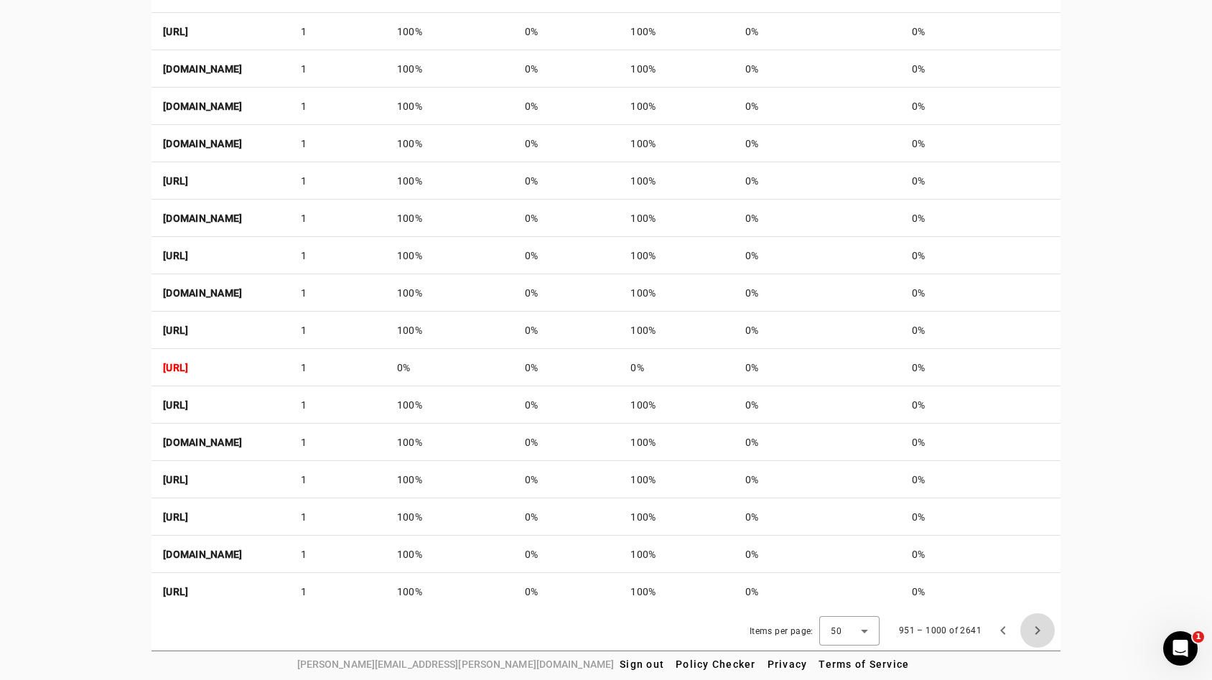
click at [1047, 633] on span "Next page" at bounding box center [1037, 630] width 34 height 34
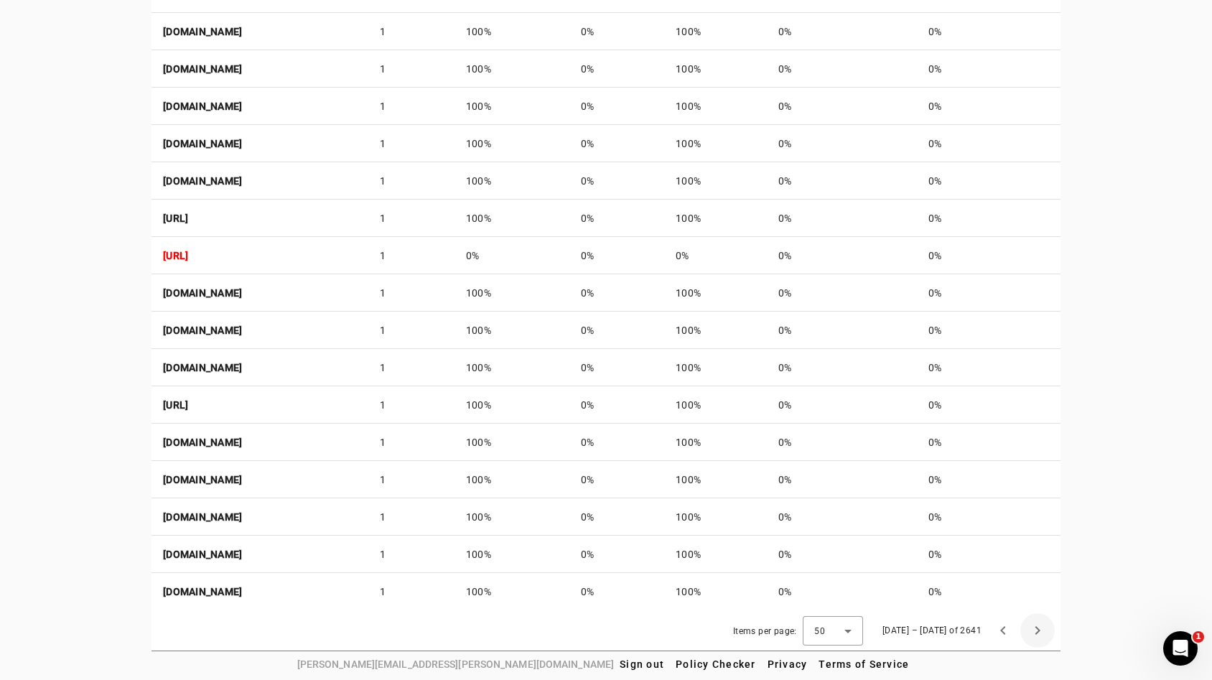
click at [1047, 633] on span "Next page" at bounding box center [1037, 630] width 34 height 34
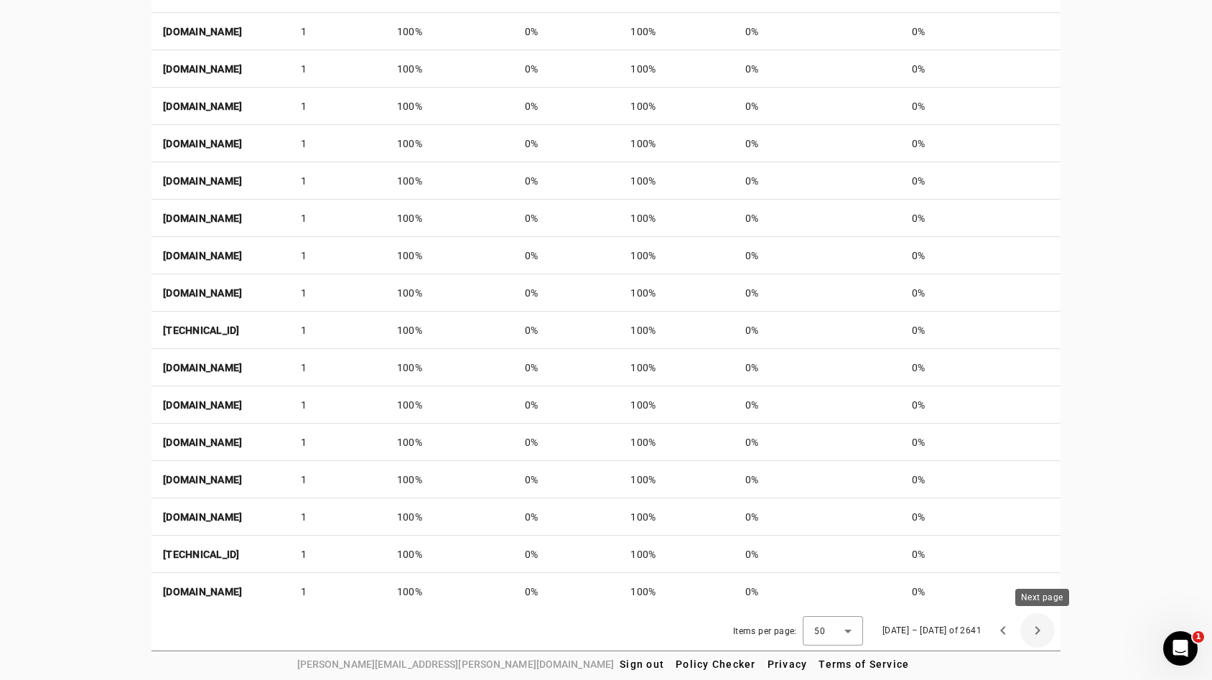
click at [1041, 631] on span "Next page" at bounding box center [1037, 630] width 34 height 34
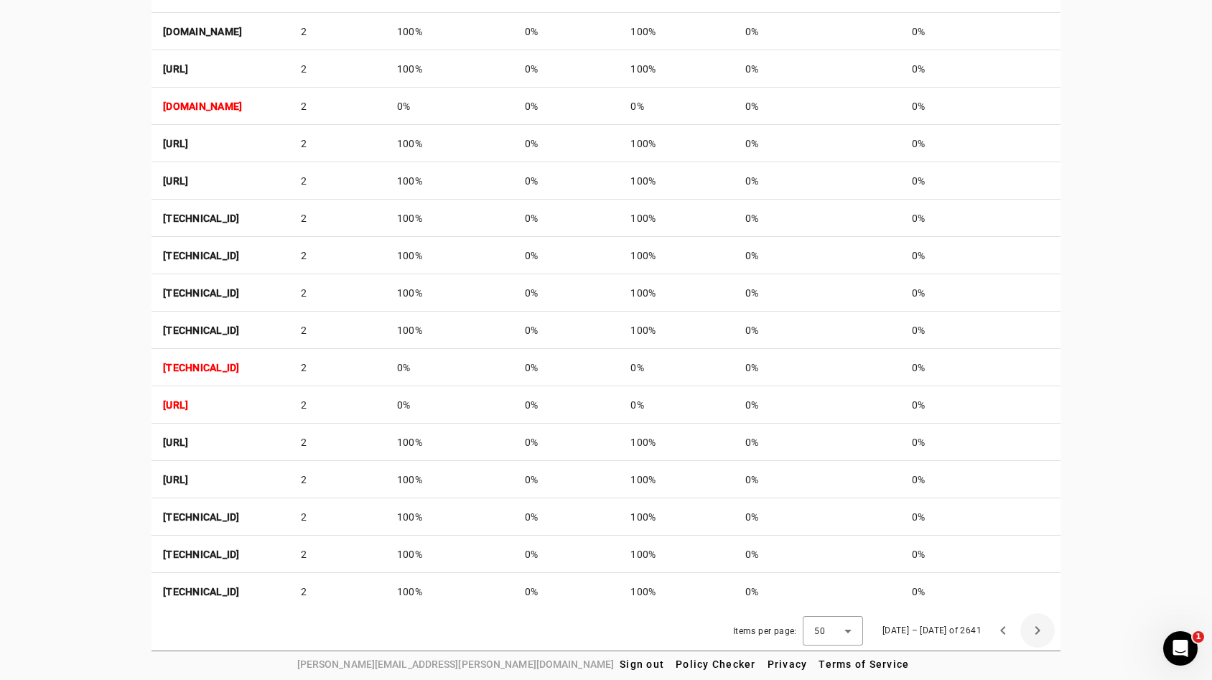
click at [1041, 631] on span "Next page" at bounding box center [1037, 630] width 34 height 34
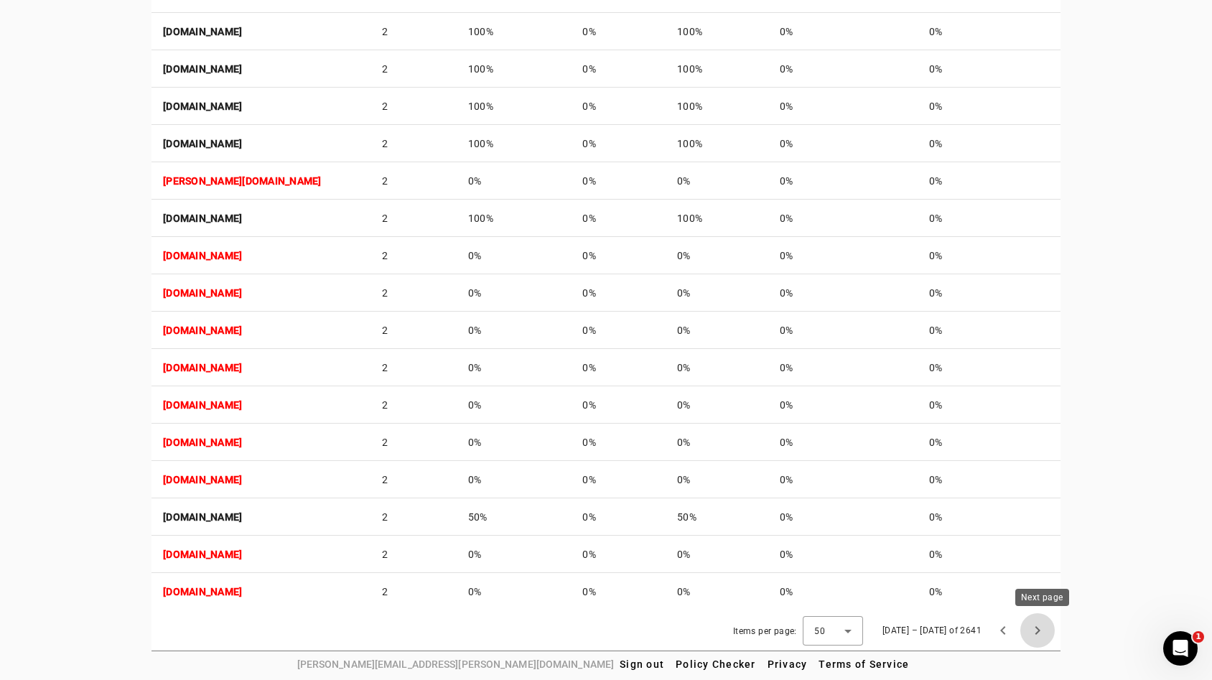
click at [1040, 635] on span "Next page" at bounding box center [1037, 630] width 34 height 34
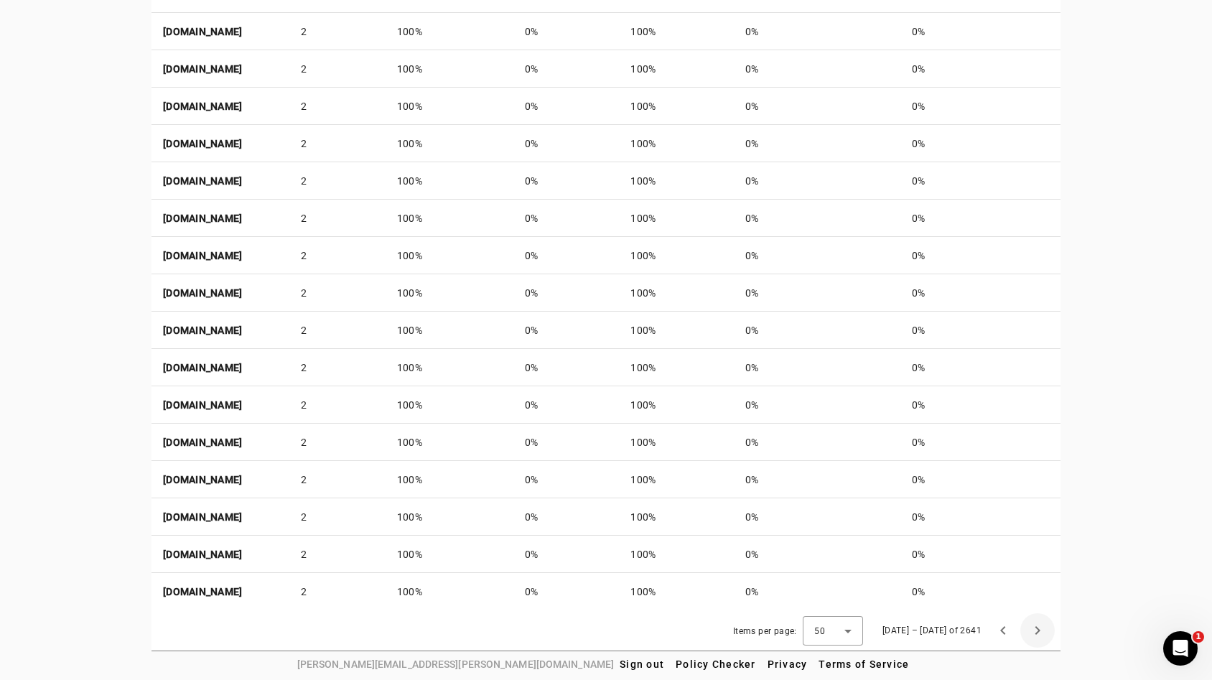
click at [1048, 626] on span "Next page" at bounding box center [1037, 630] width 34 height 34
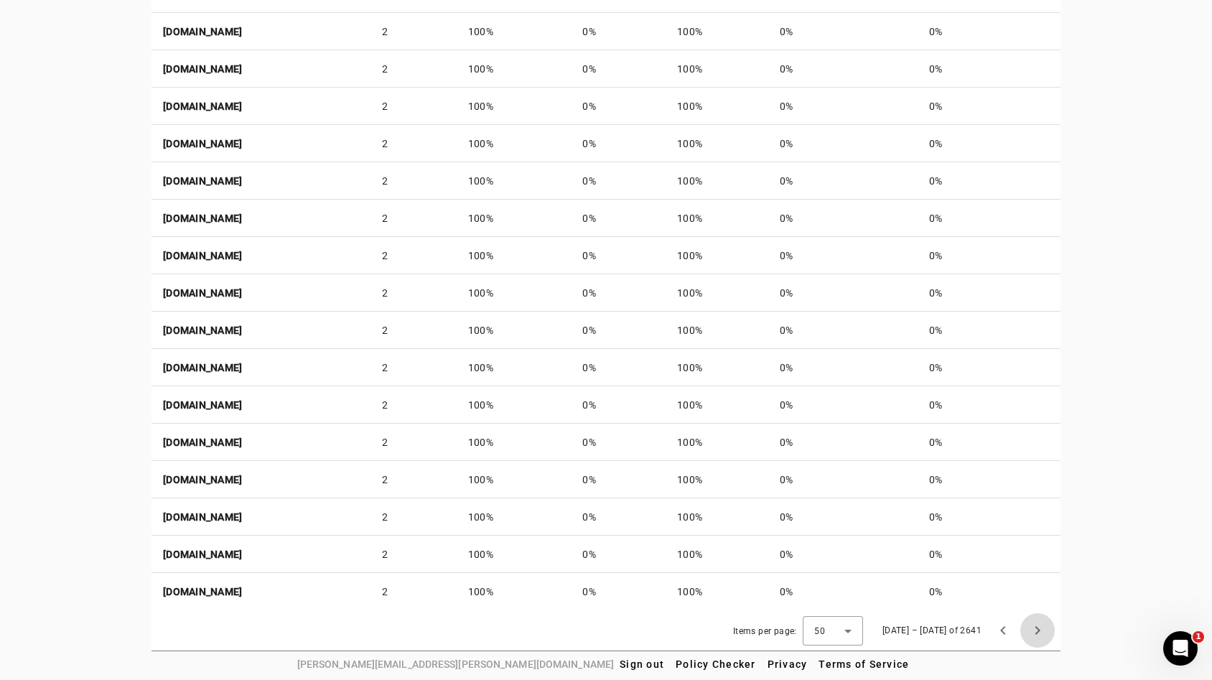
click at [1048, 626] on span "Next page" at bounding box center [1037, 630] width 34 height 34
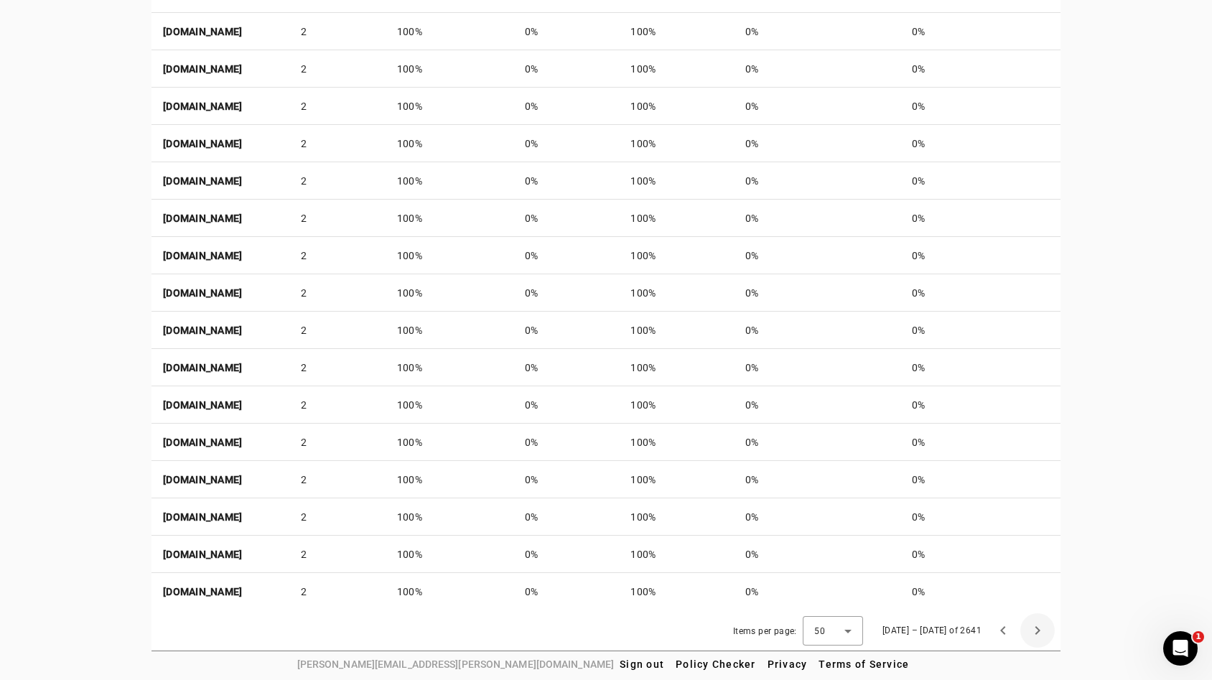
click at [1048, 626] on span "Next page" at bounding box center [1037, 630] width 34 height 34
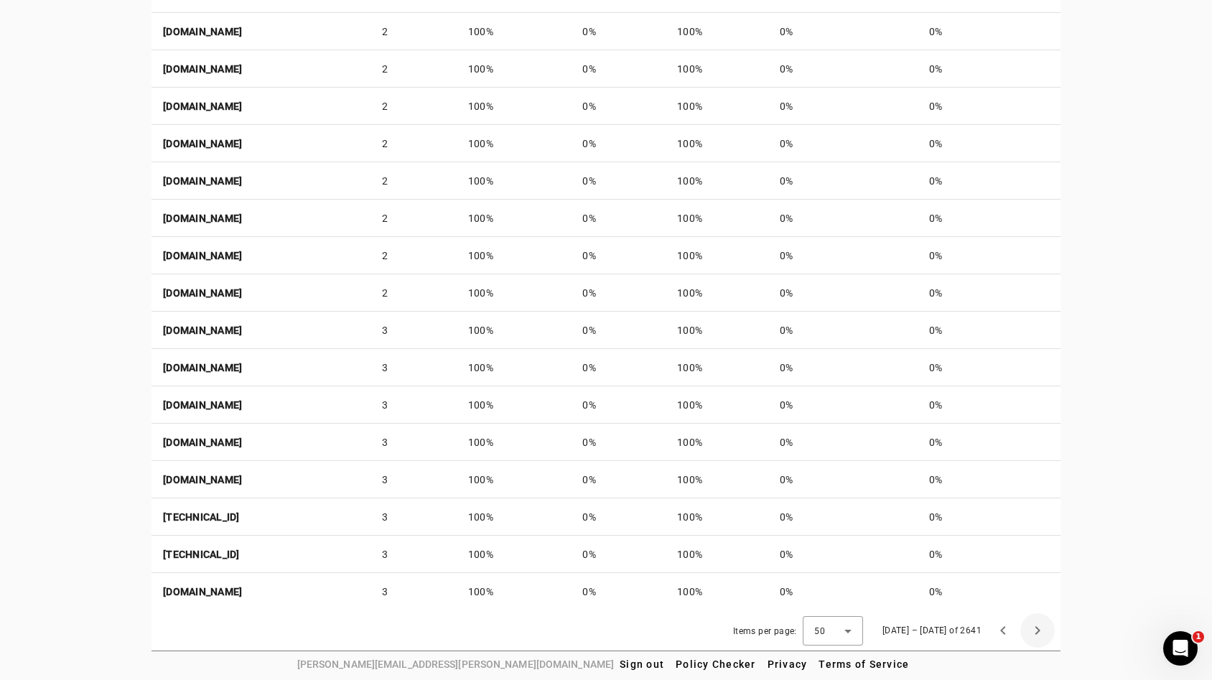
click at [1048, 626] on span "Next page" at bounding box center [1037, 630] width 34 height 34
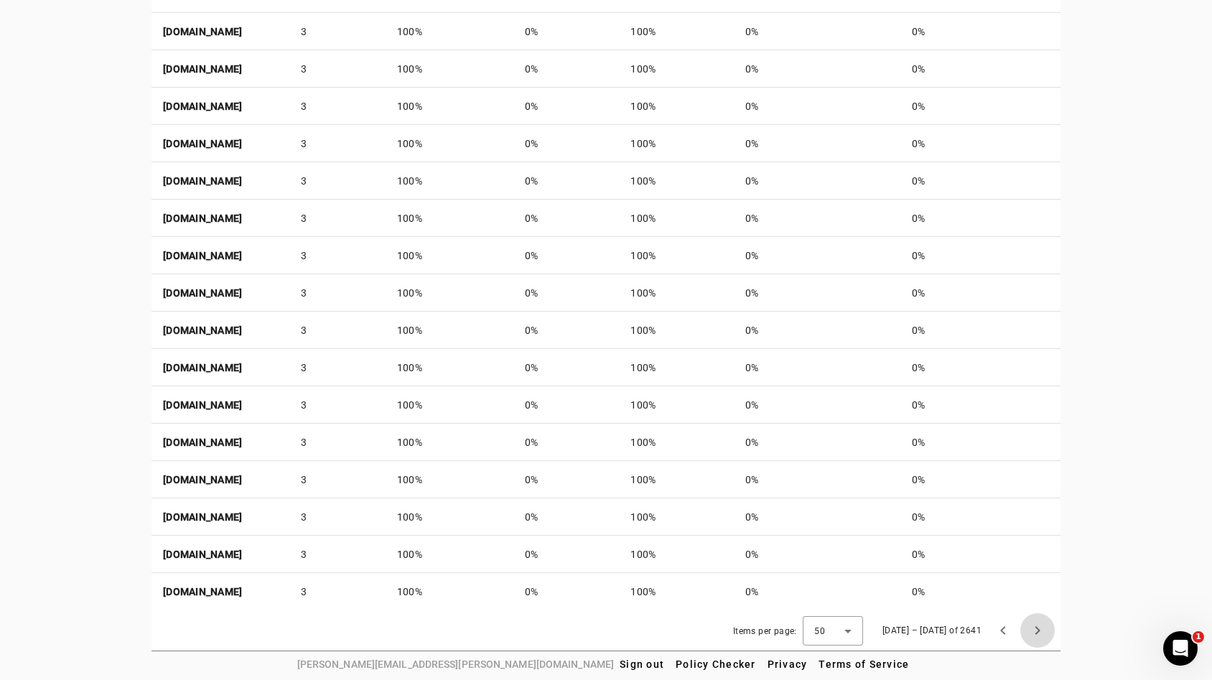
click at [1048, 626] on span "Next page" at bounding box center [1037, 630] width 34 height 34
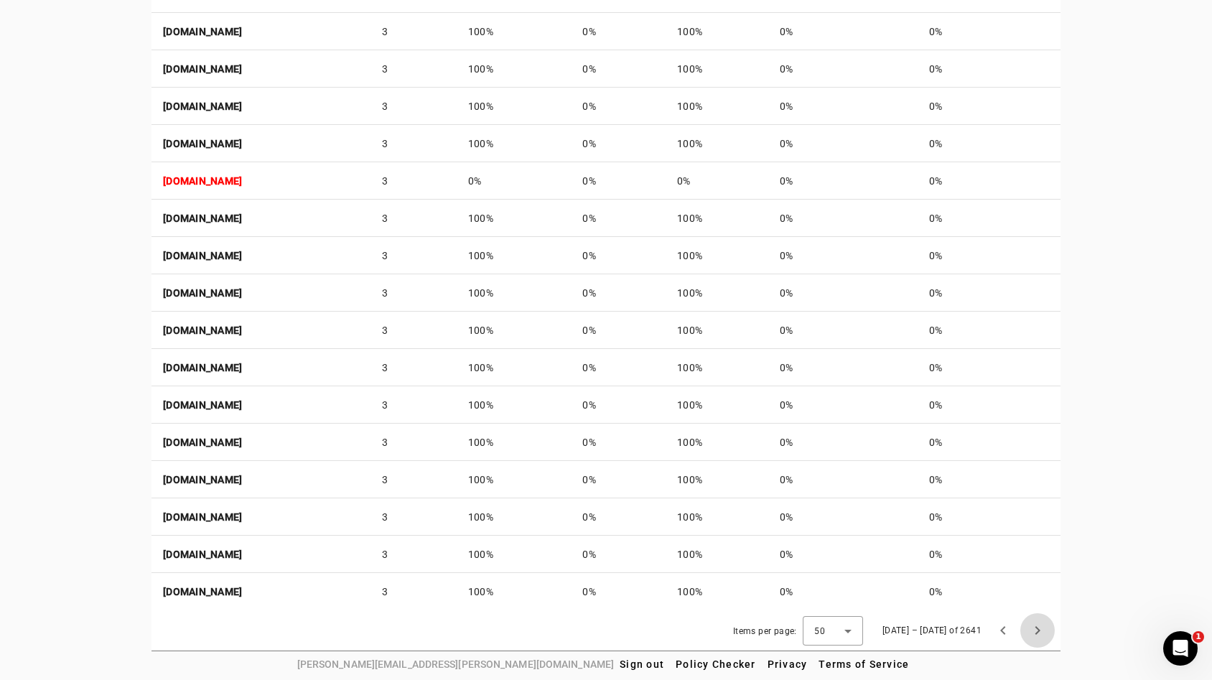
click at [1048, 626] on span "Next page" at bounding box center [1037, 630] width 34 height 34
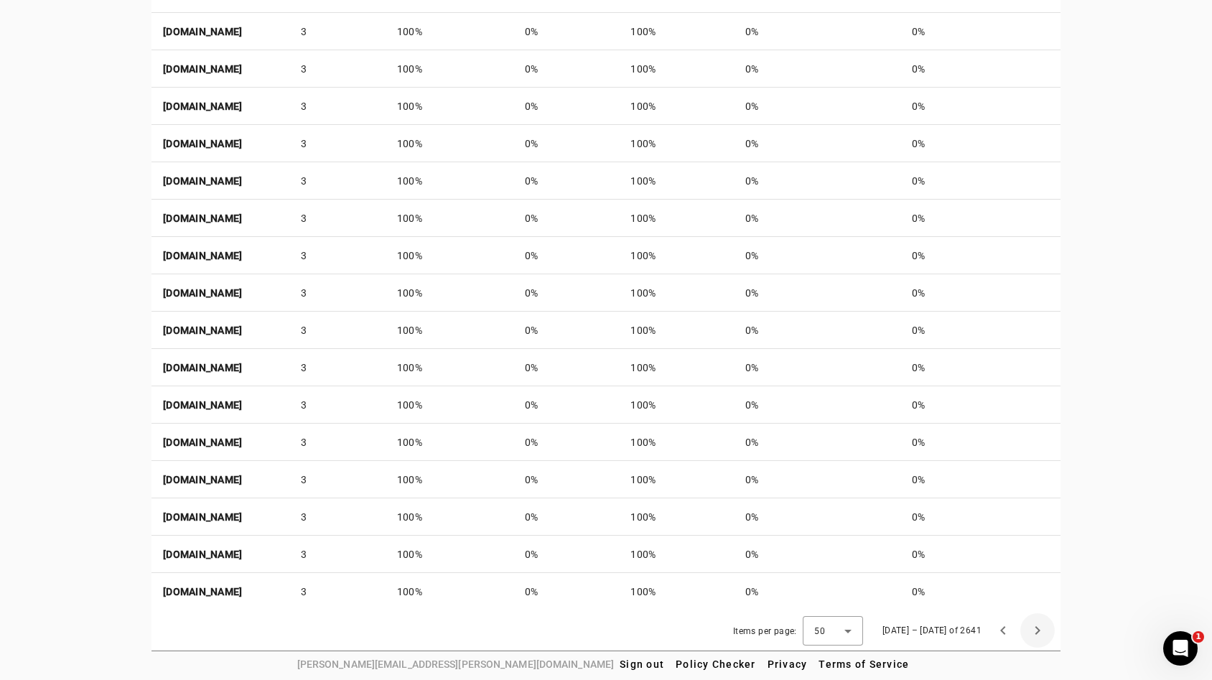
click at [1048, 626] on span "Next page" at bounding box center [1037, 630] width 34 height 34
click at [1045, 625] on span "Next page" at bounding box center [1037, 630] width 34 height 34
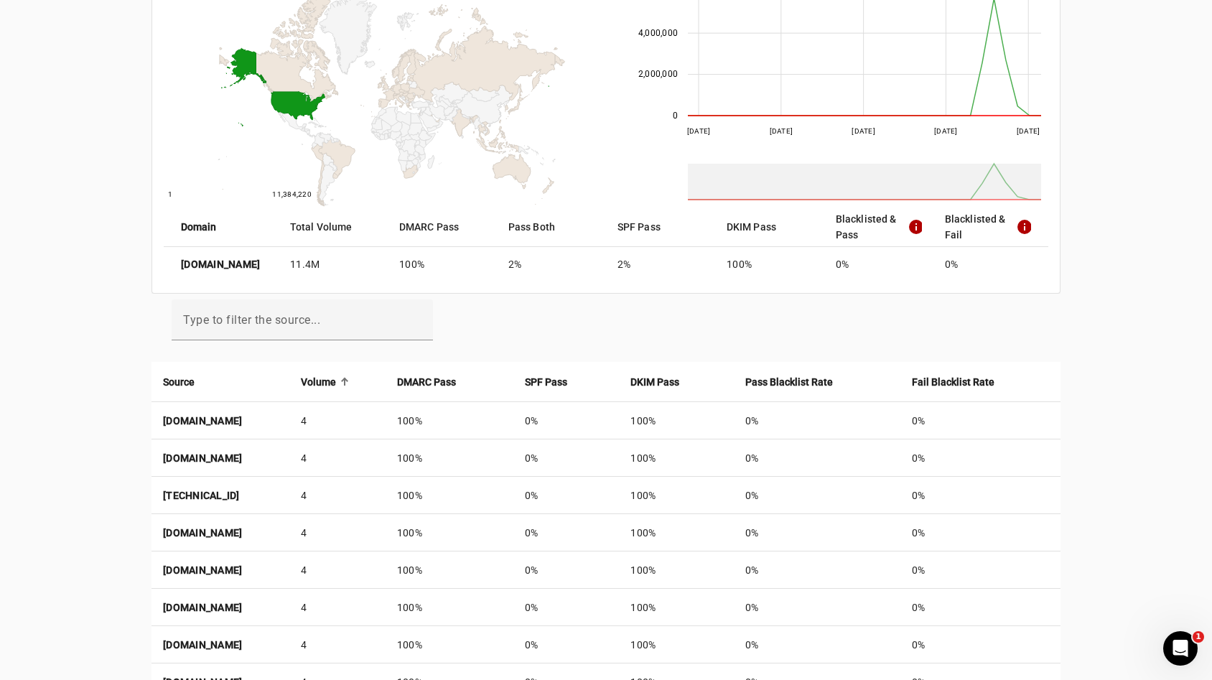
scroll to position [121, 0]
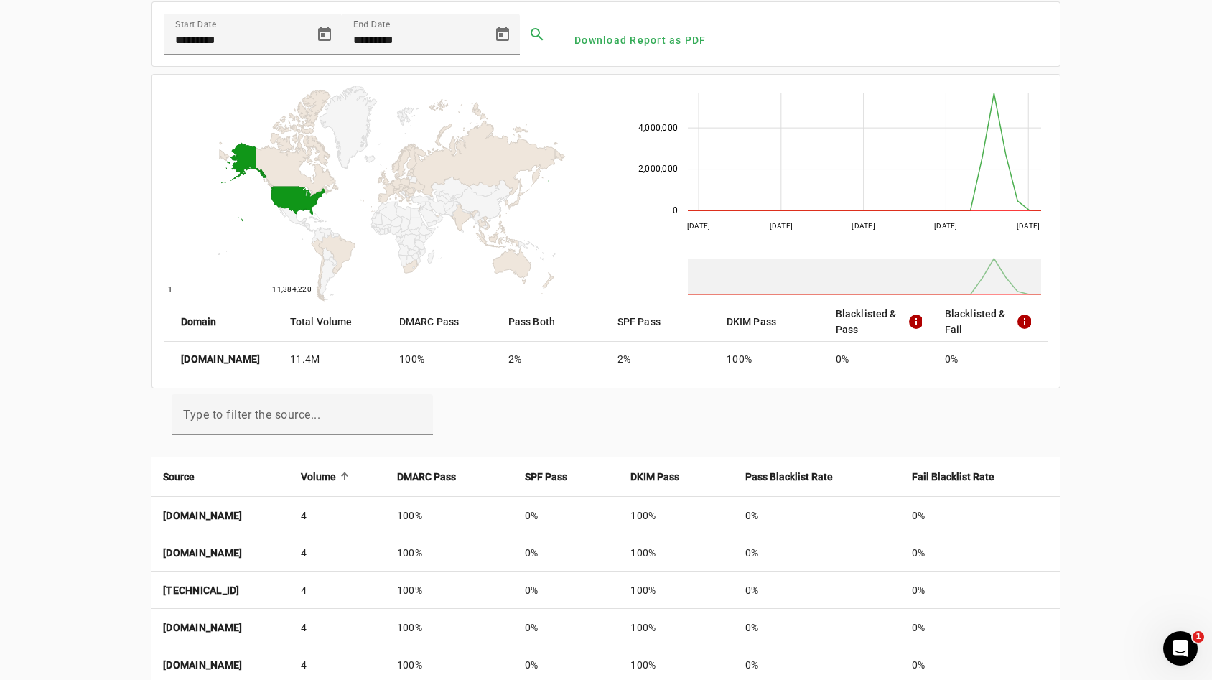
click at [346, 472] on div at bounding box center [345, 473] width 2 height 2
click at [374, 470] on div "Volume" at bounding box center [337, 477] width 73 height 16
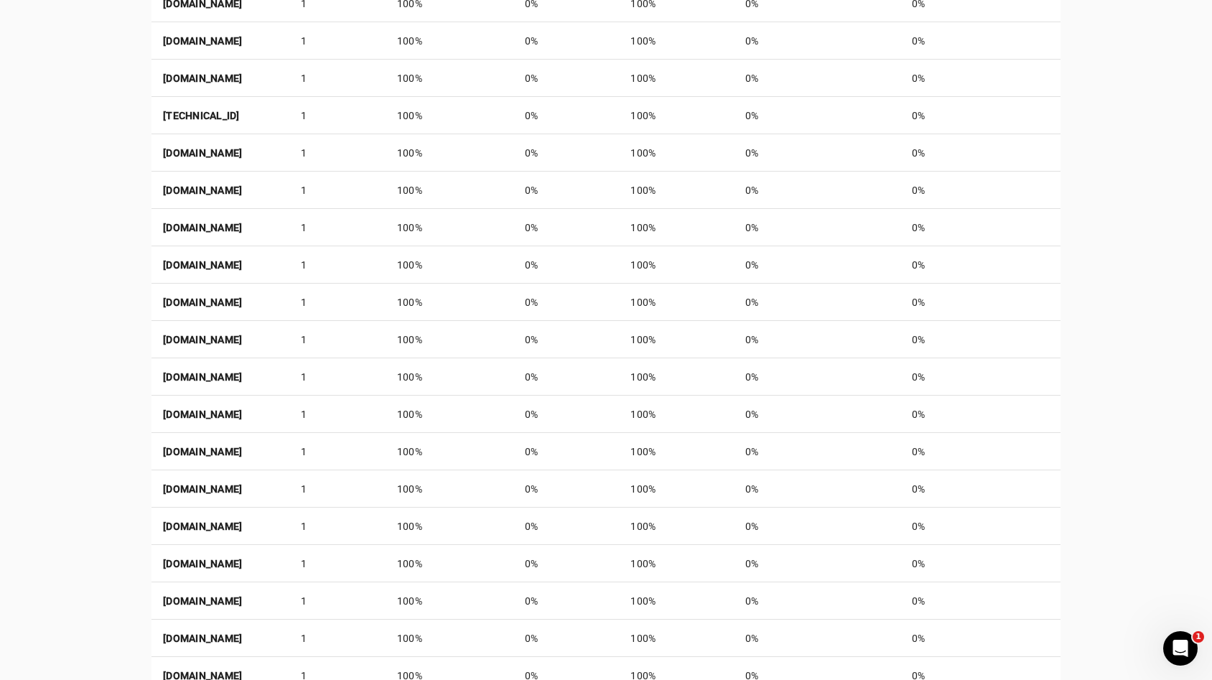
scroll to position [1874, 0]
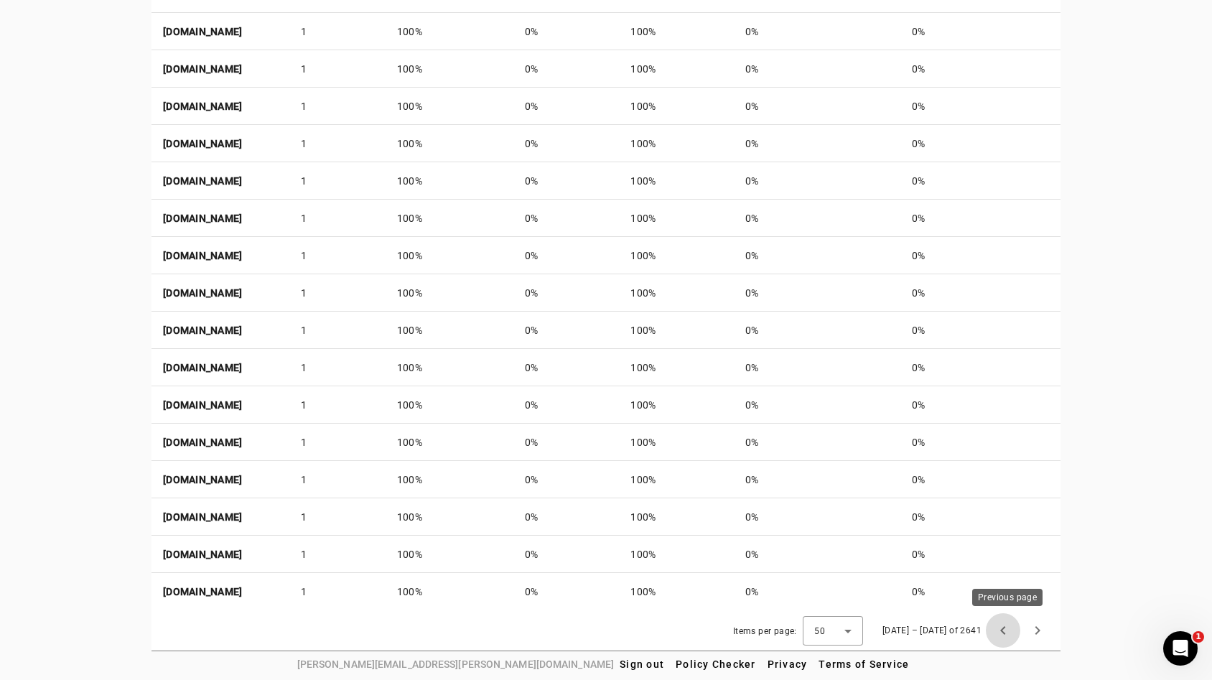
click at [1007, 627] on span "Previous page" at bounding box center [1003, 630] width 34 height 34
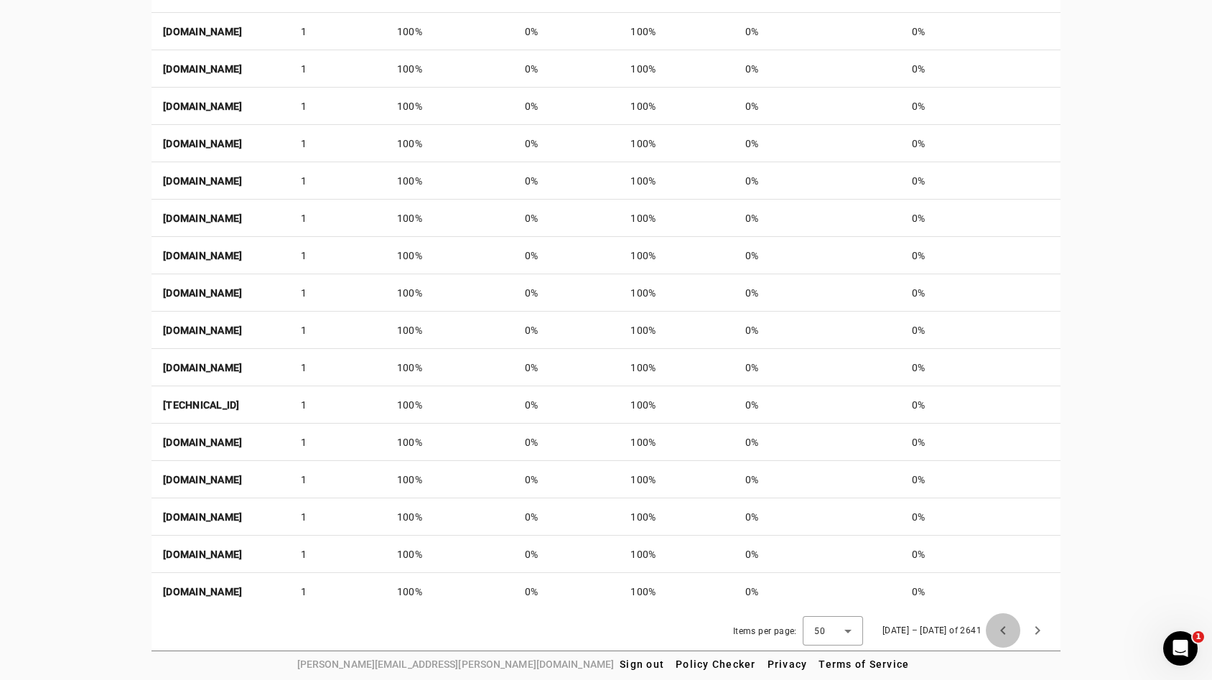
click at [1007, 627] on span "Previous page" at bounding box center [1003, 630] width 34 height 34
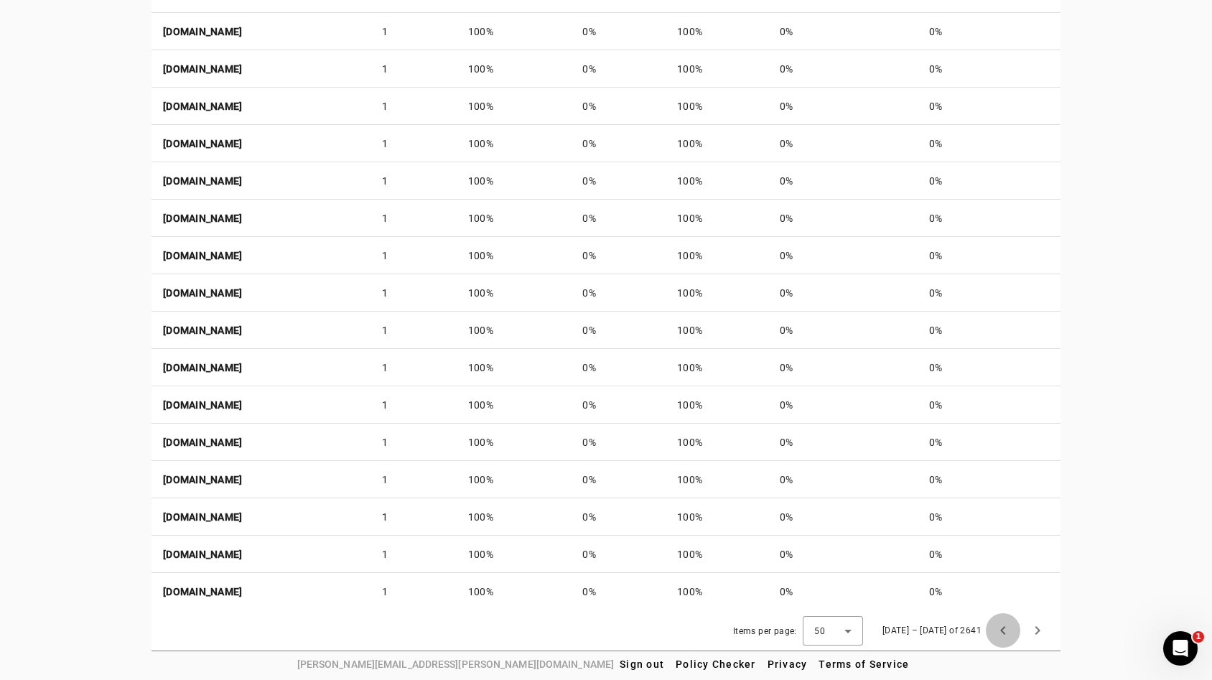
click at [1007, 627] on span "Previous page" at bounding box center [1003, 630] width 34 height 34
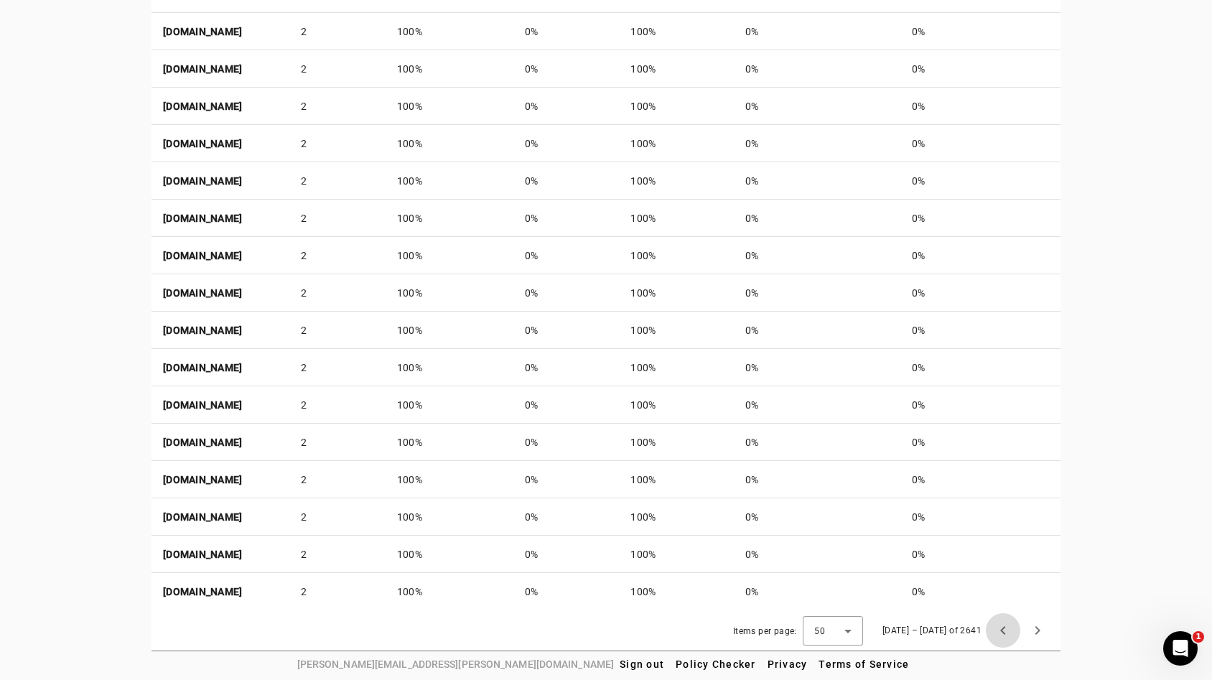
click at [1007, 627] on span "Previous page" at bounding box center [1003, 630] width 34 height 34
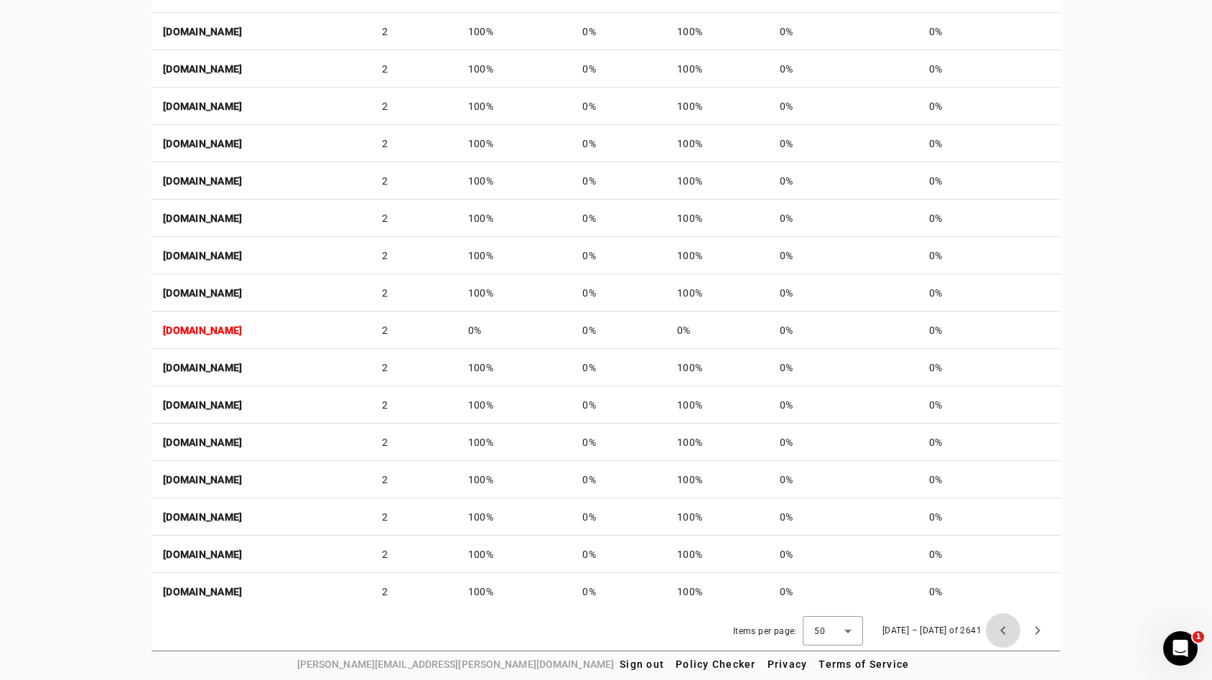
click at [1007, 627] on span "Previous page" at bounding box center [1003, 630] width 34 height 34
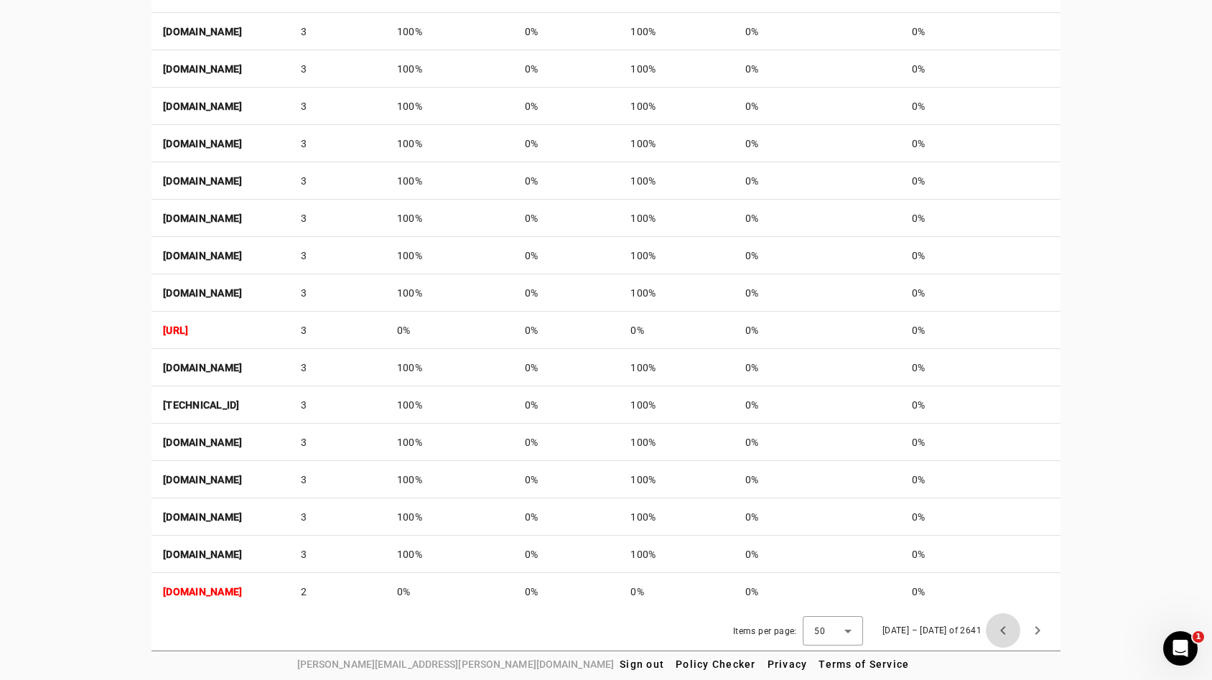
click at [1007, 627] on span "Previous page" at bounding box center [1003, 630] width 34 height 34
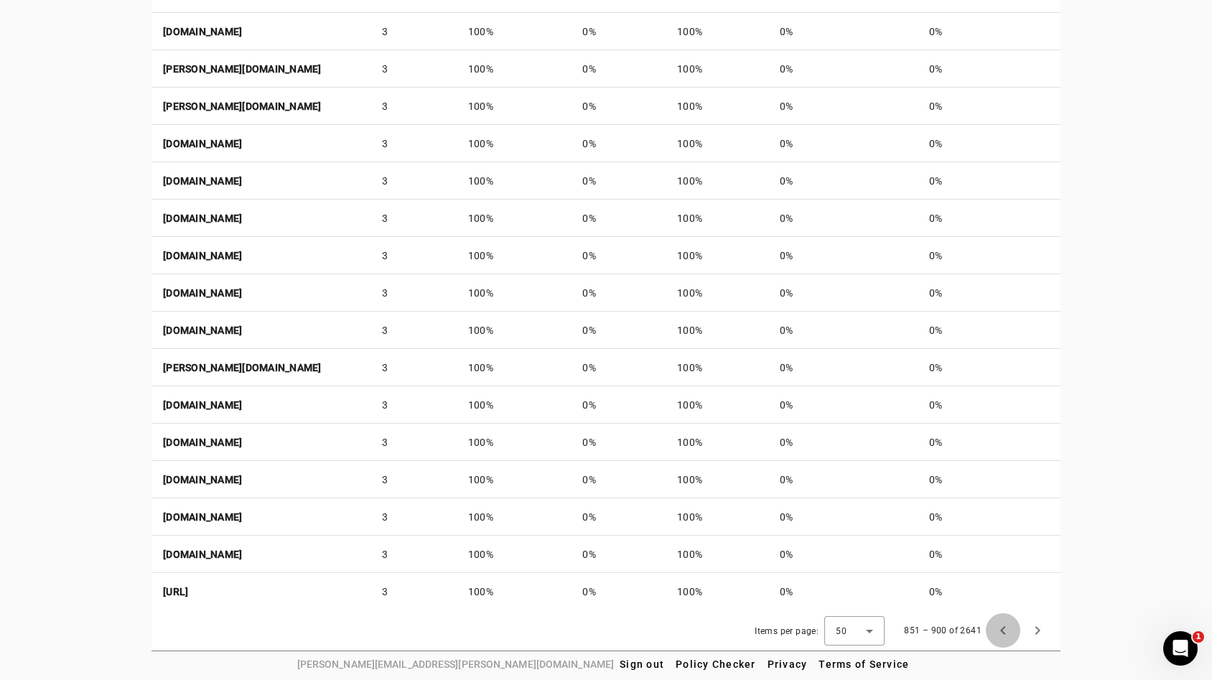
click at [1007, 627] on span "Previous page" at bounding box center [1003, 630] width 34 height 34
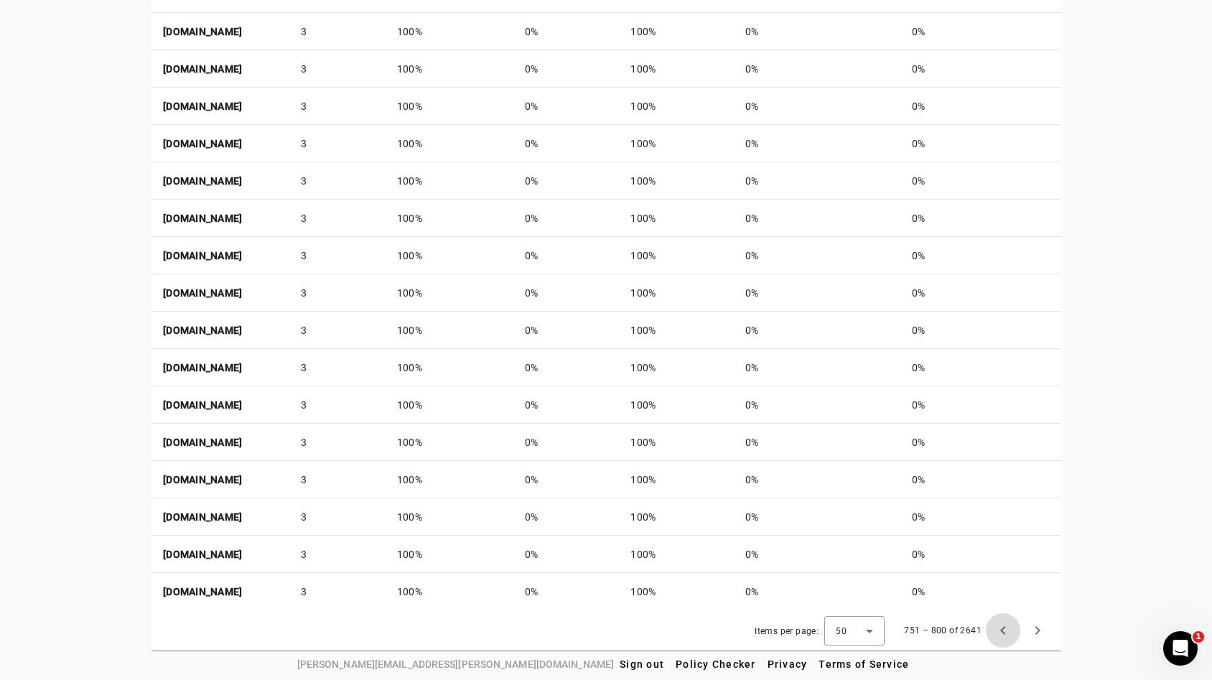
click at [1007, 627] on span "Previous page" at bounding box center [1003, 630] width 34 height 34
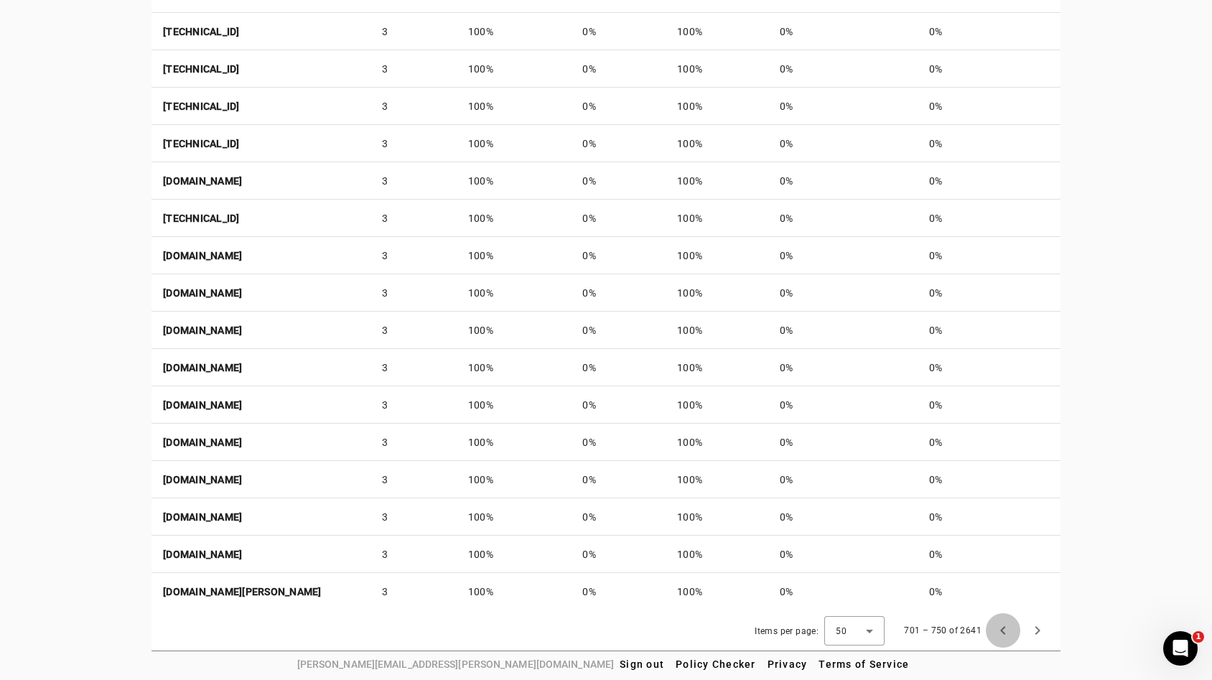
click at [1007, 627] on span "Previous page" at bounding box center [1003, 630] width 34 height 34
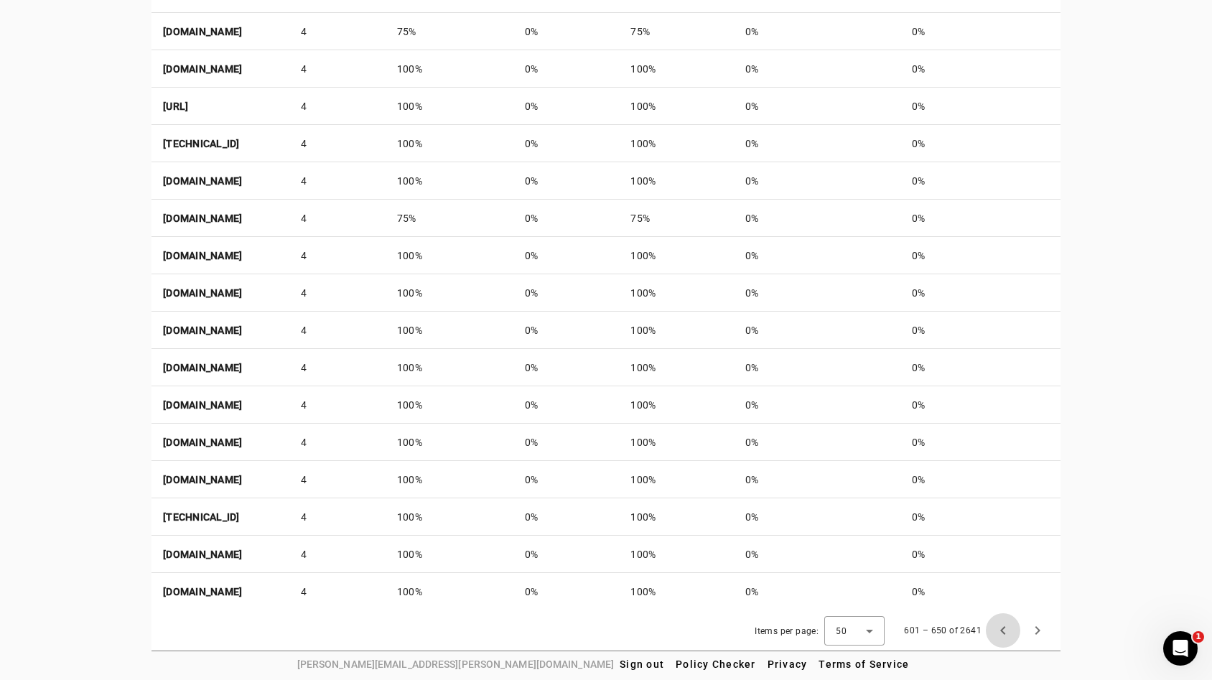
click at [1007, 627] on span "Previous page" at bounding box center [1003, 630] width 34 height 34
click at [1008, 627] on span "Previous page" at bounding box center [1003, 630] width 34 height 34
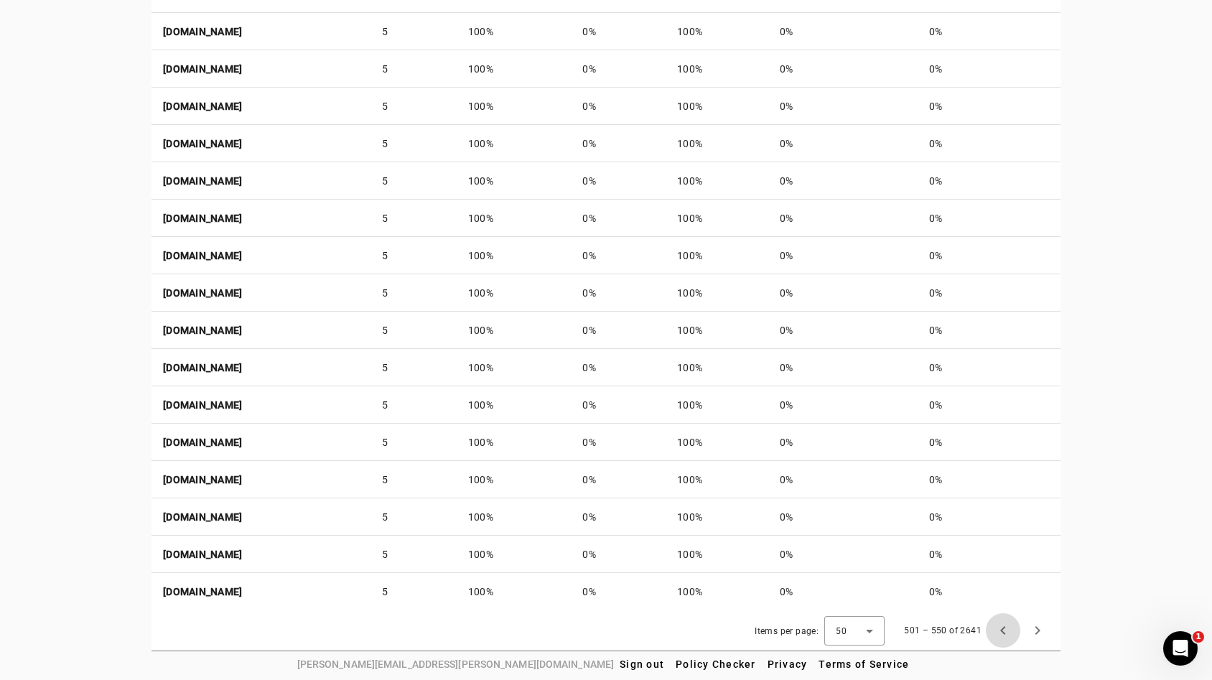
click at [1008, 627] on span "Previous page" at bounding box center [1003, 630] width 34 height 34
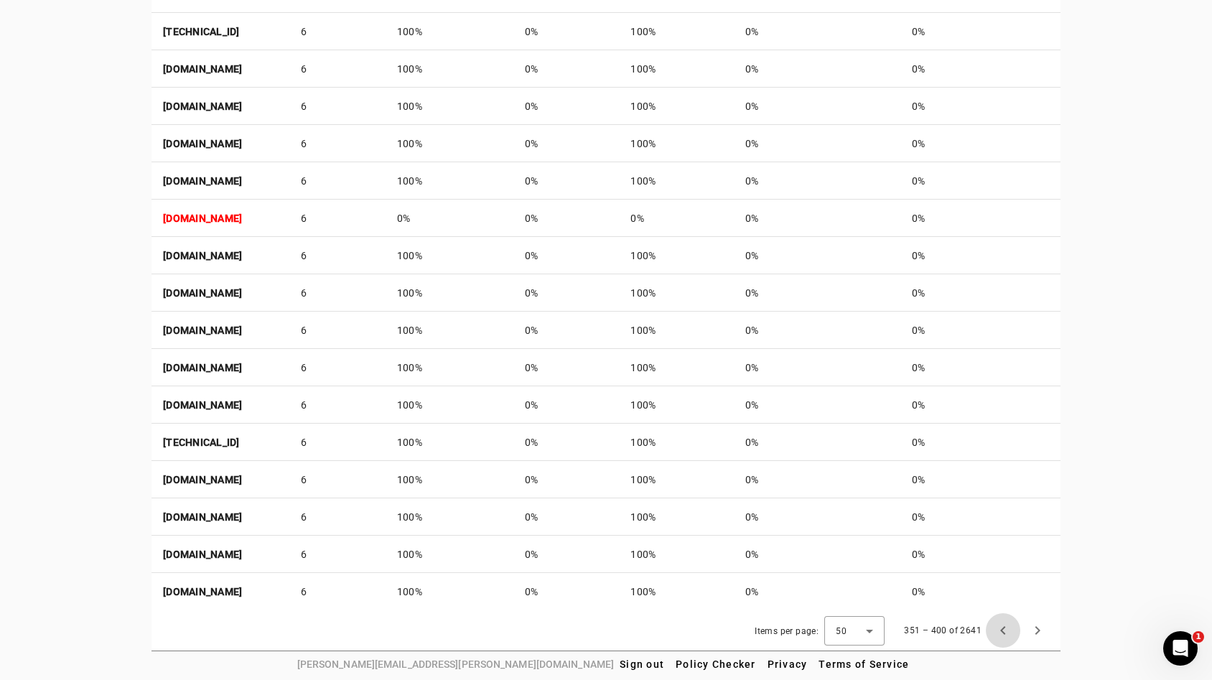
click at [1008, 627] on span "Previous page" at bounding box center [1003, 630] width 34 height 34
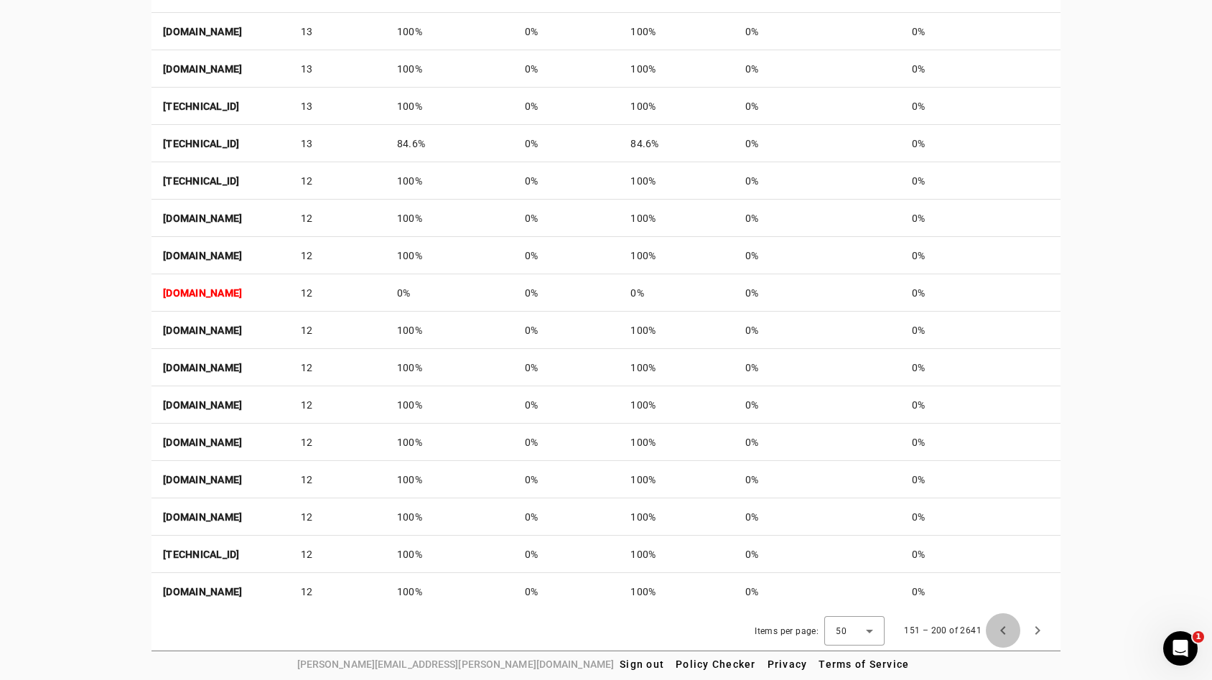
click at [1008, 627] on span "Previous page" at bounding box center [1003, 630] width 34 height 34
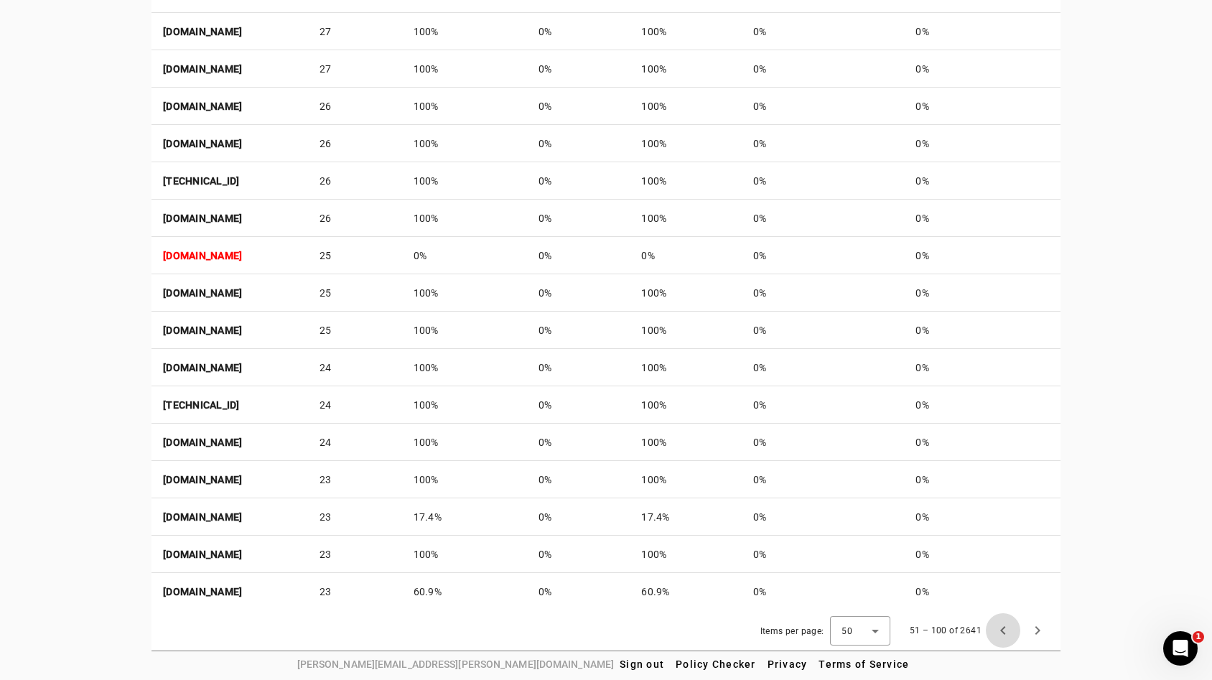
click at [1008, 627] on span "Previous page" at bounding box center [1003, 630] width 34 height 34
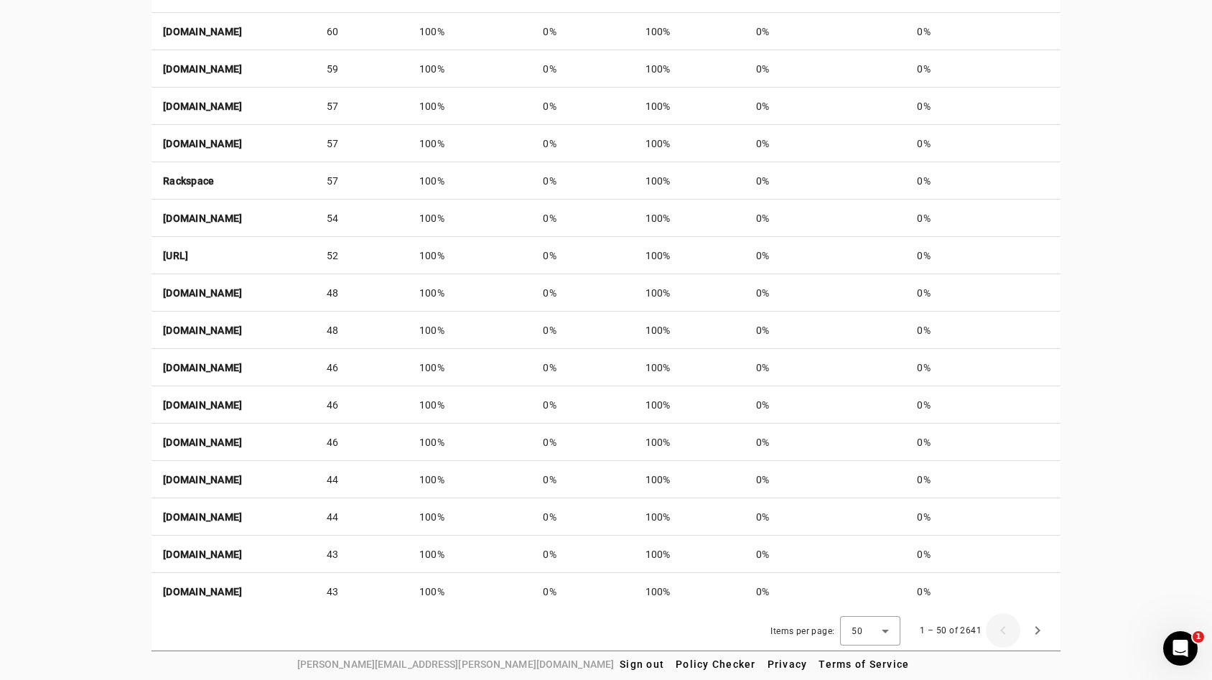
click at [1008, 627] on div "1 – 50 of 2641" at bounding box center [982, 630] width 146 height 34
copy body "[PERSON_NAME][EMAIL_ADDRESS][PERSON_NAME][DOMAIN_NAME] Sign out Policy Checker …"
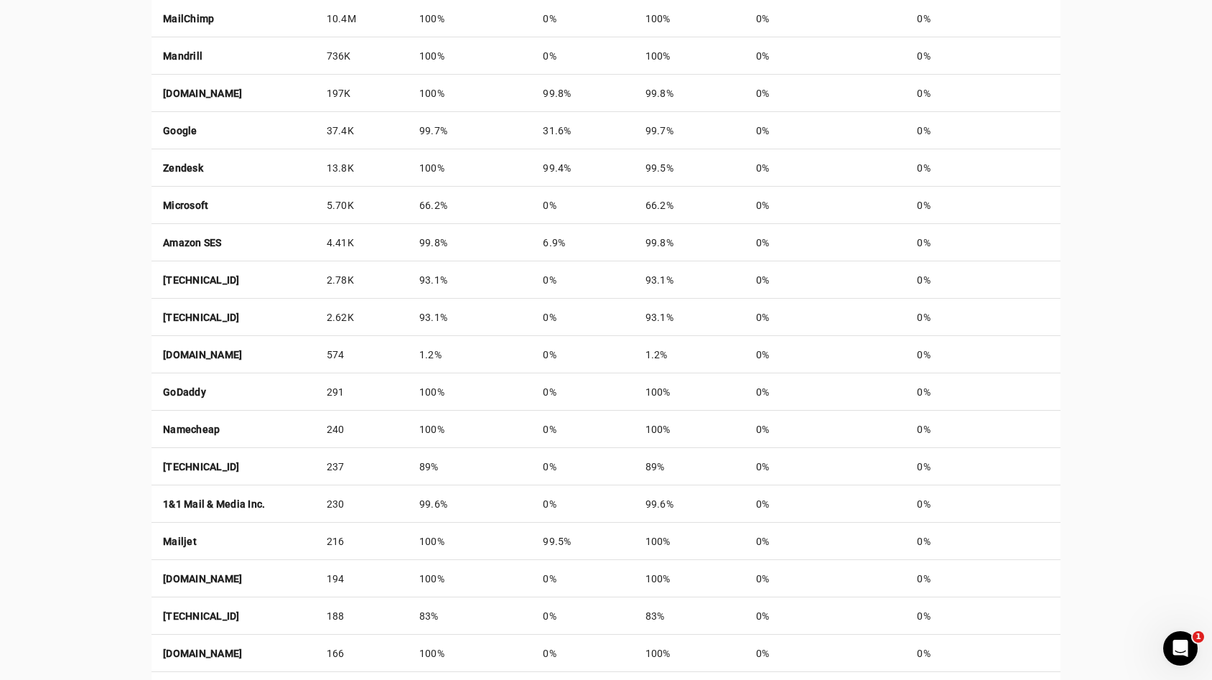
scroll to position [426, 0]
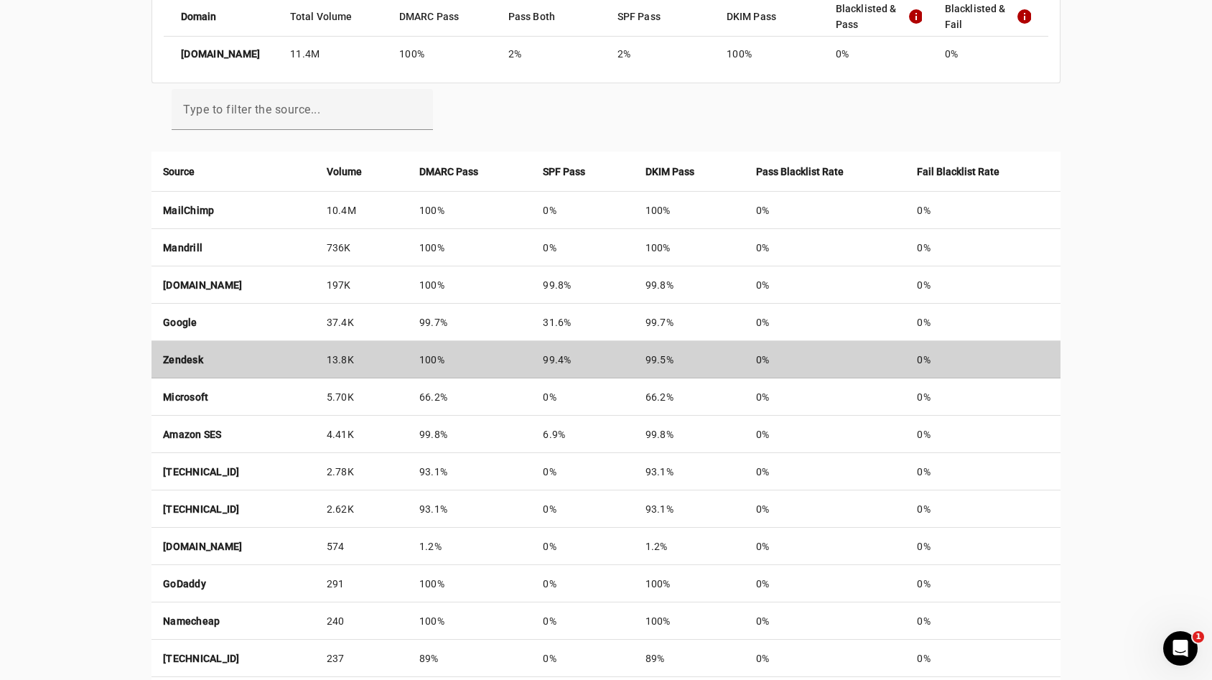
click at [408, 354] on td "13.8K" at bounding box center [361, 359] width 93 height 37
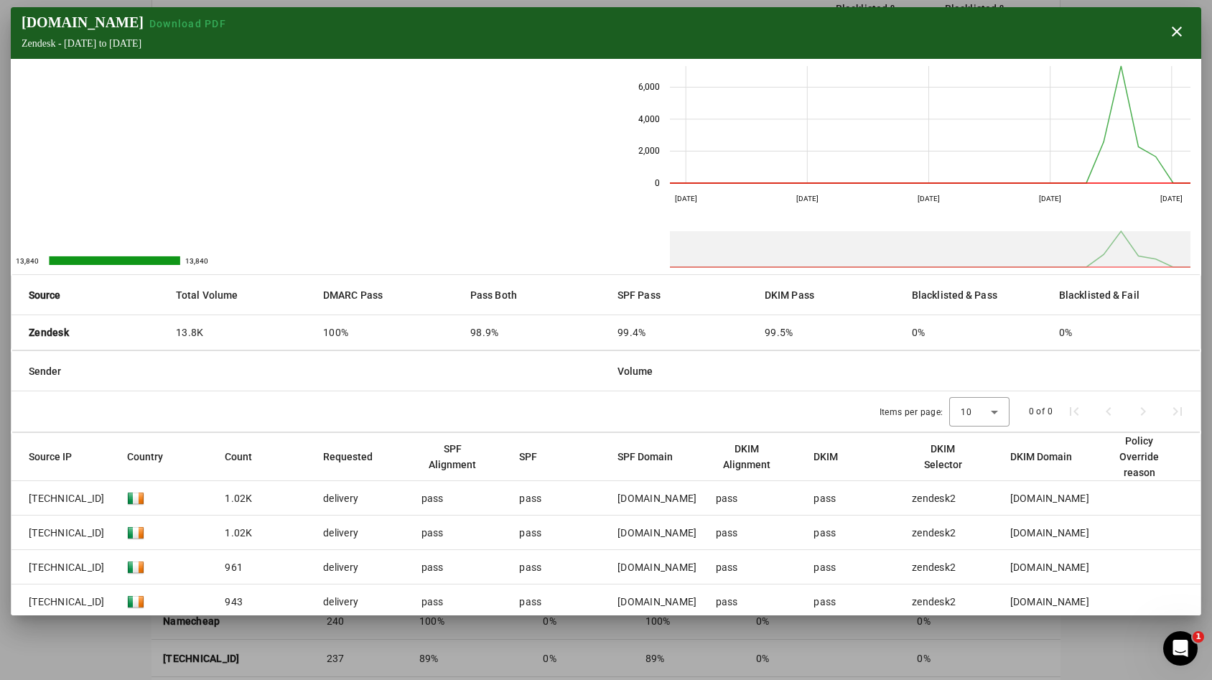
scroll to position [79, 0]
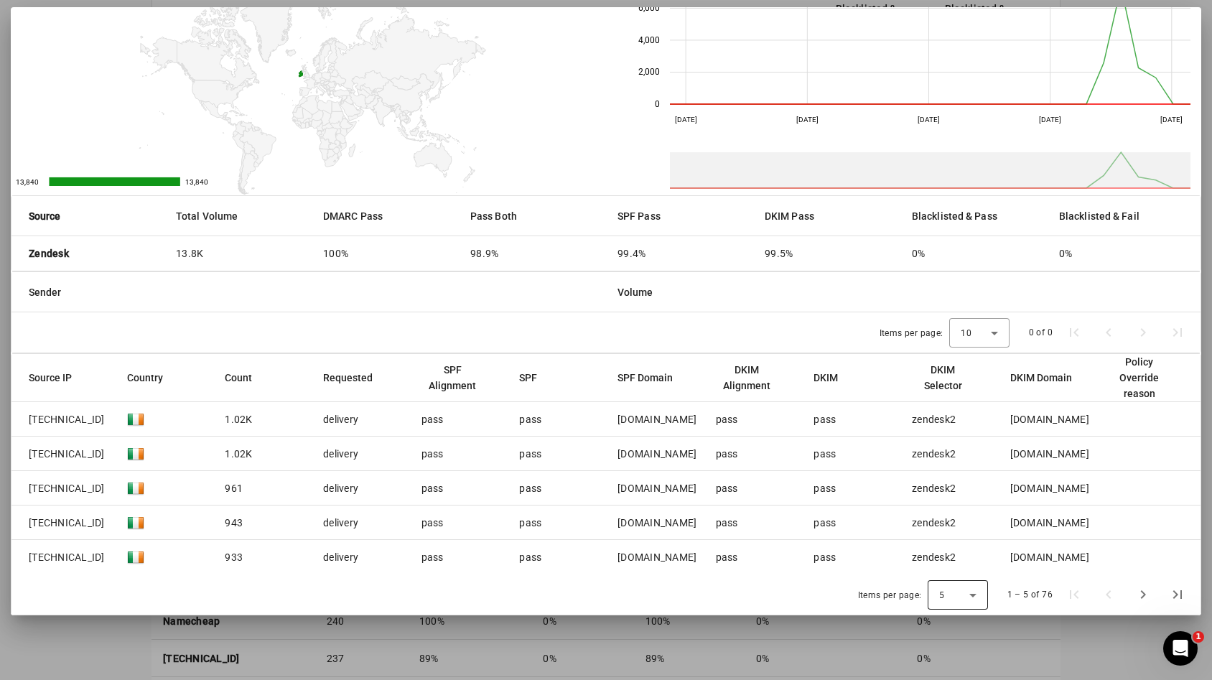
click at [948, 587] on div "5" at bounding box center [957, 595] width 37 height 17
click at [947, 556] on span "50" at bounding box center [941, 556] width 14 height 17
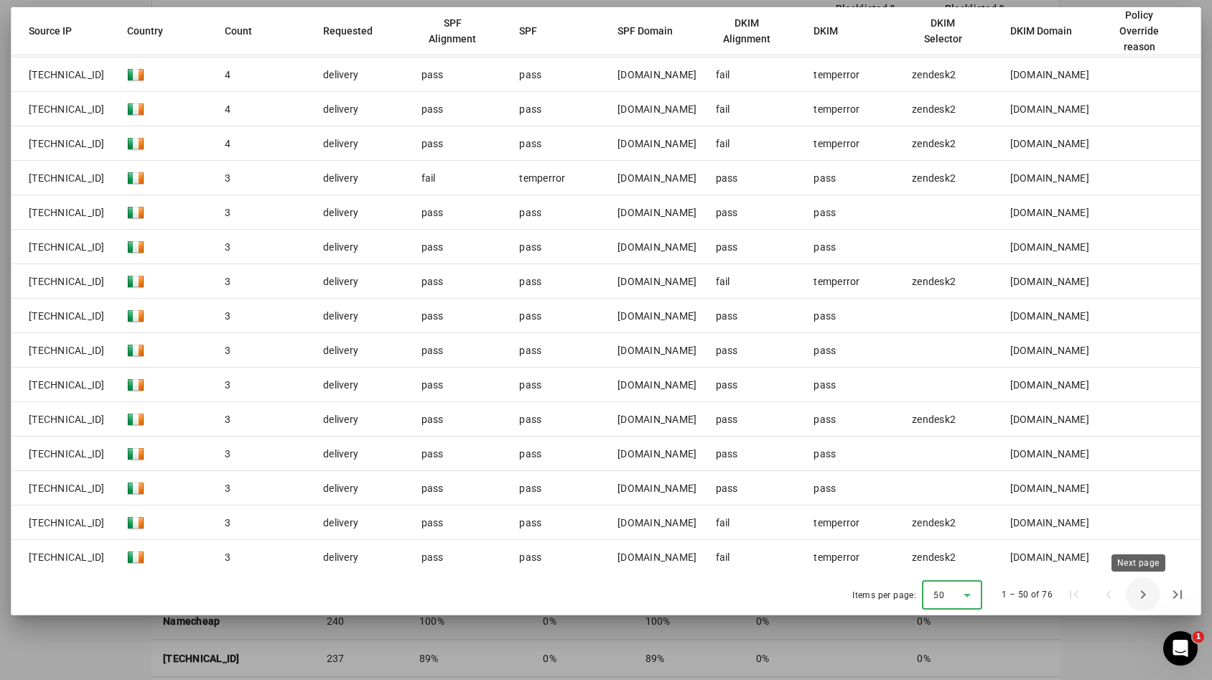
click at [1134, 596] on span "Next page" at bounding box center [1143, 594] width 34 height 34
